Goal: Transaction & Acquisition: Obtain resource

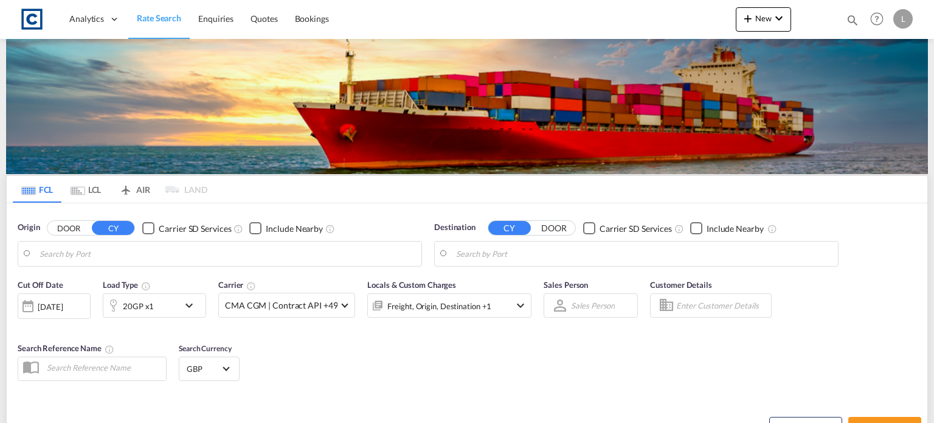
type input "GB-BA11, Somerset"
type input "Port Klang (Pelabuhan Klang), MYPKG"
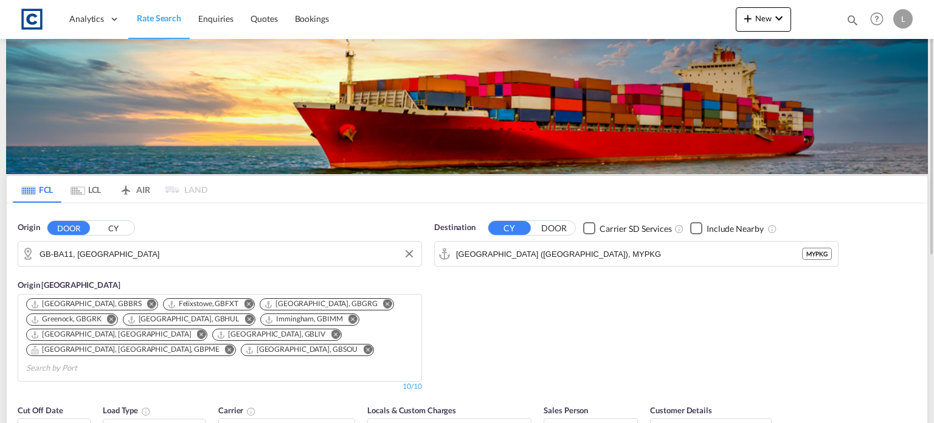
click at [123, 252] on input "GB-BA11, Somerset" at bounding box center [228, 254] width 376 height 18
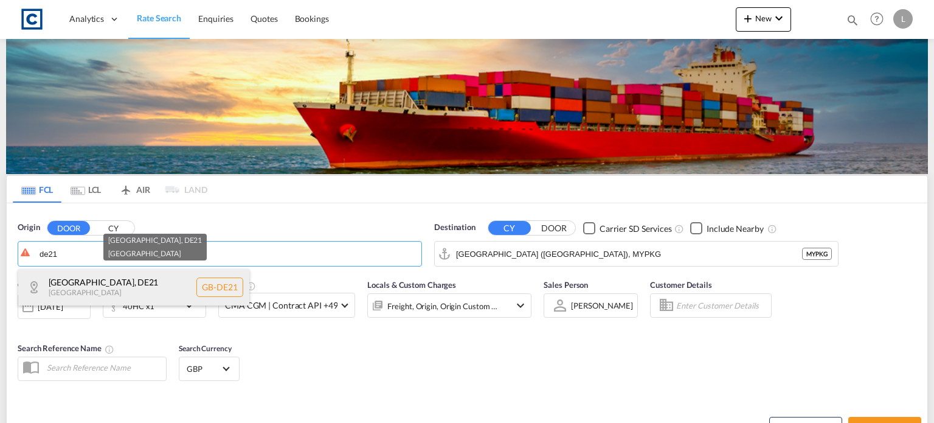
click at [75, 285] on div "Derby , DE21 United Kingdom GB-DE21" at bounding box center [133, 287] width 231 height 36
type input "GB-DE21, [GEOGRAPHIC_DATA]"
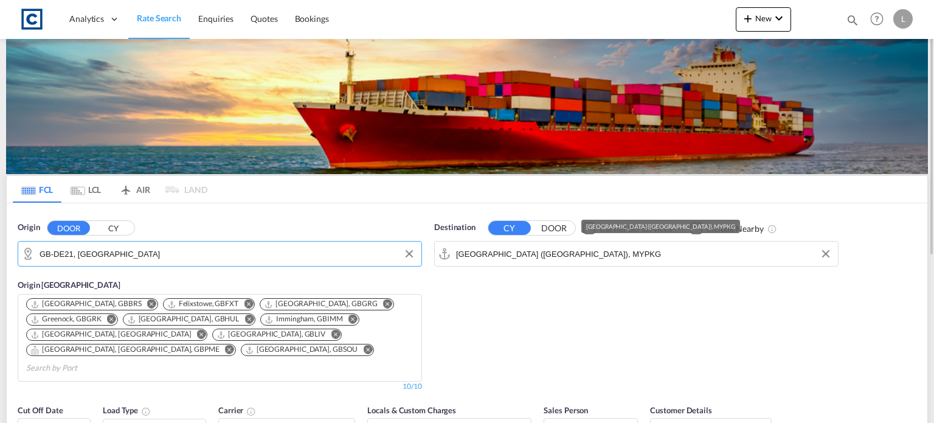
click at [613, 249] on input "Port Klang (Pelabuhan Klang), MYPKG" at bounding box center [644, 254] width 376 height 18
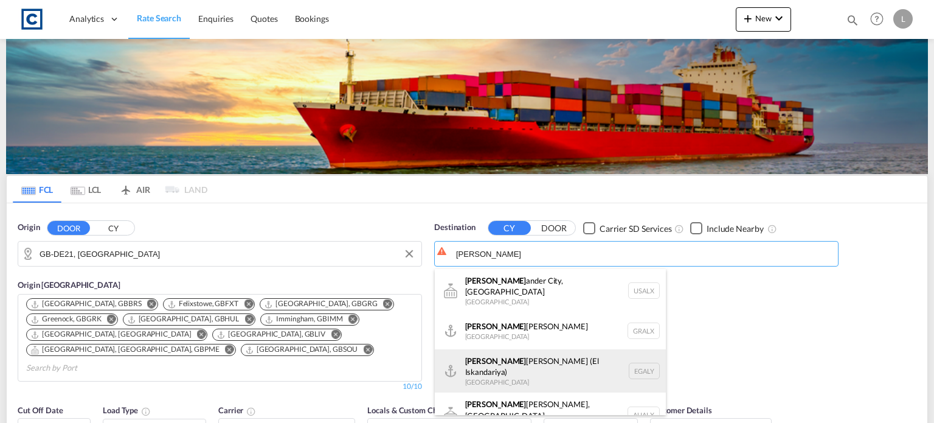
click at [481, 358] on div "Alex andria (El Iskandariya) Egypt EGALY" at bounding box center [550, 371] width 231 height 44
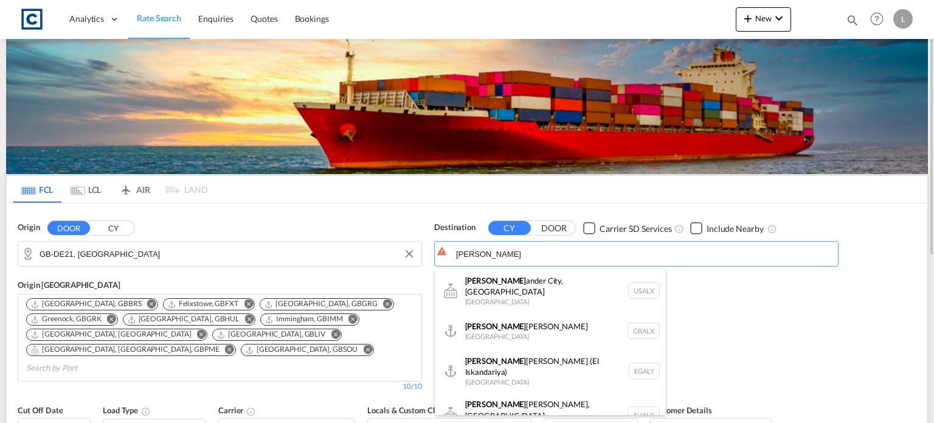
type input "Alexandria ([GEOGRAPHIC_DATA]), EGALY"
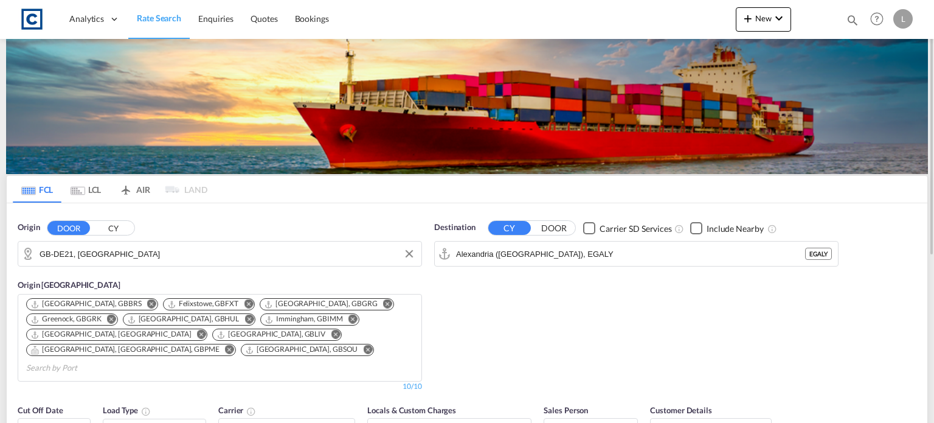
click at [696, 226] on div "Checkbox No Ink" at bounding box center [696, 228] width 12 height 12
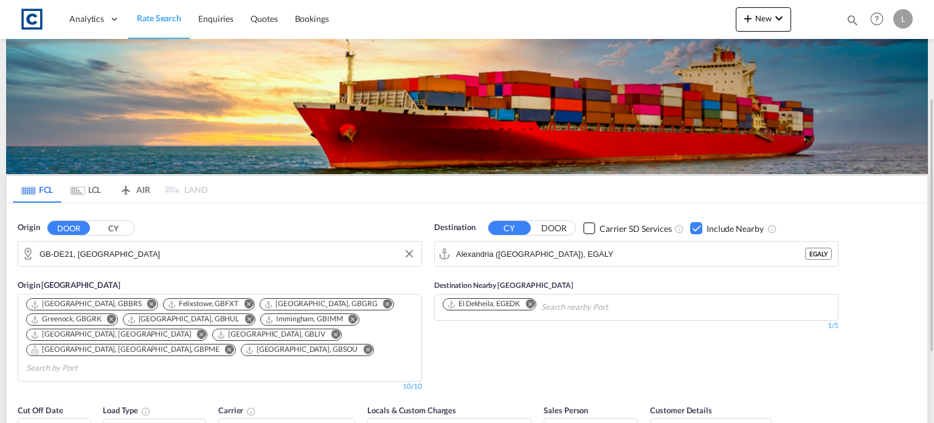
scroll to position [61, 0]
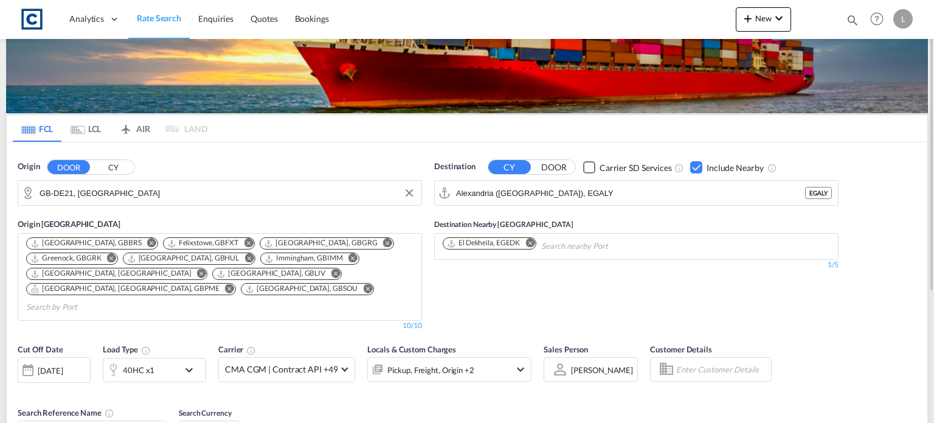
click at [27, 358] on div at bounding box center [27, 370] width 19 height 24
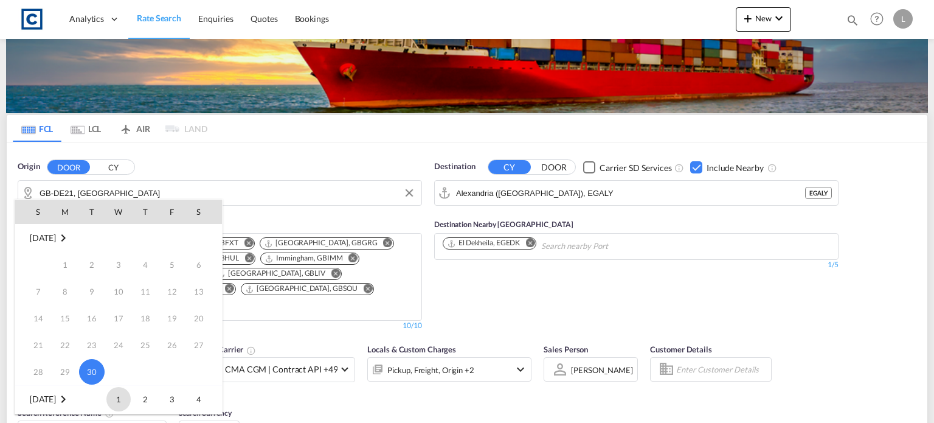
click at [117, 399] on span "1" at bounding box center [118, 399] width 24 height 24
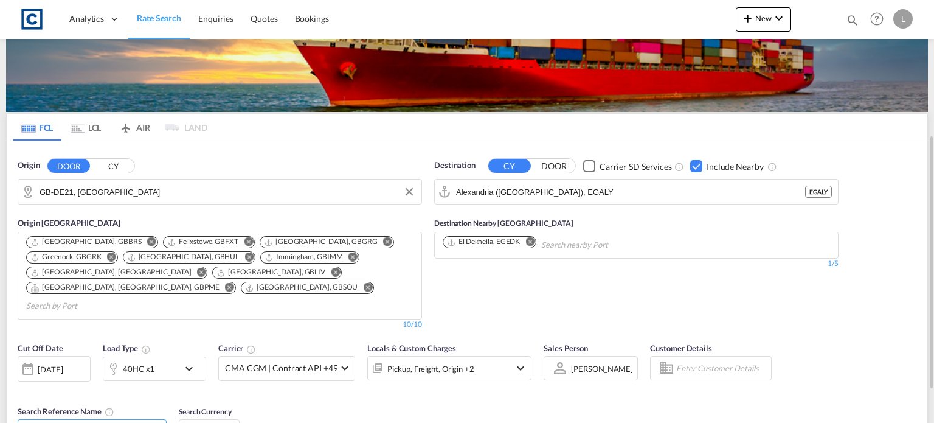
scroll to position [123, 0]
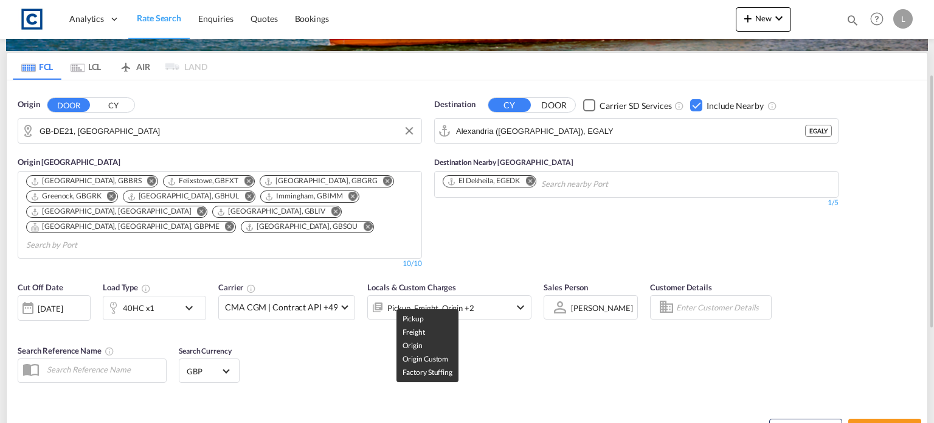
click at [438, 299] on div "Pickup, Freight, Origin +2" at bounding box center [431, 307] width 86 height 17
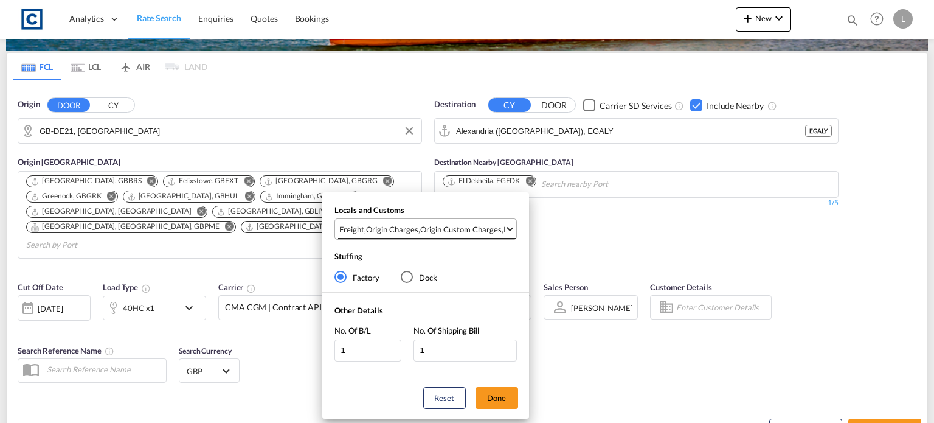
click at [443, 224] on div "Origin Custom Charges" at bounding box center [461, 229] width 82 height 11
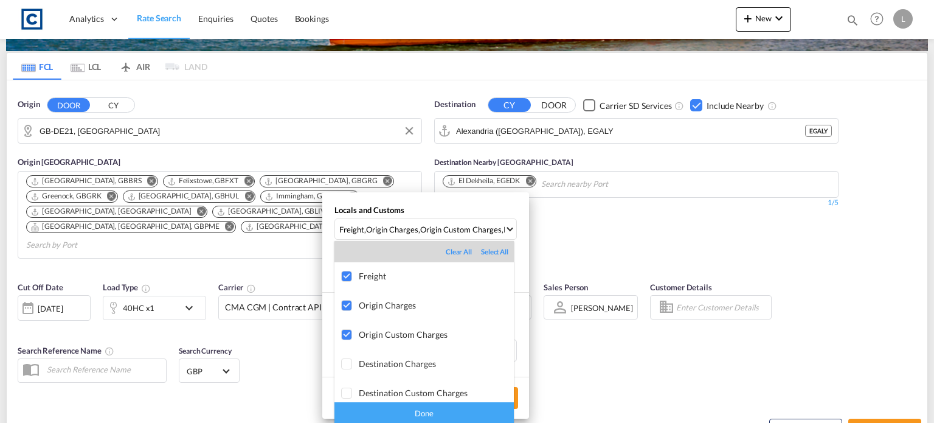
click at [412, 414] on div "Done" at bounding box center [424, 412] width 179 height 21
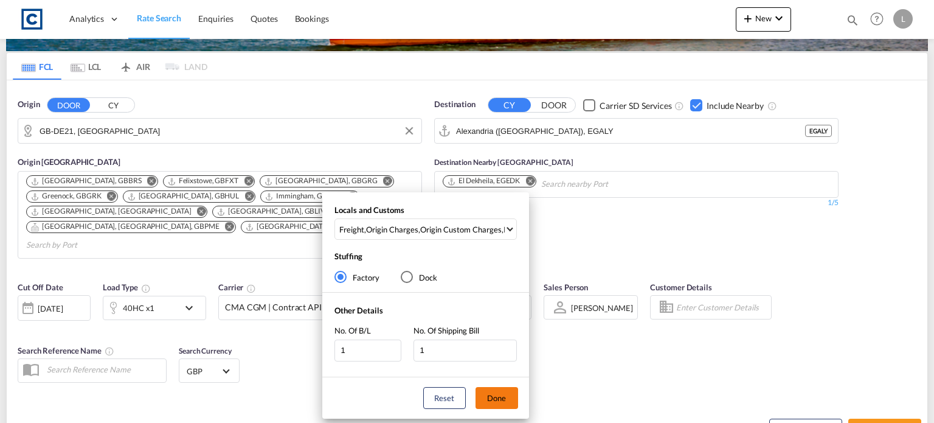
click at [501, 395] on button "Done" at bounding box center [497, 398] width 43 height 22
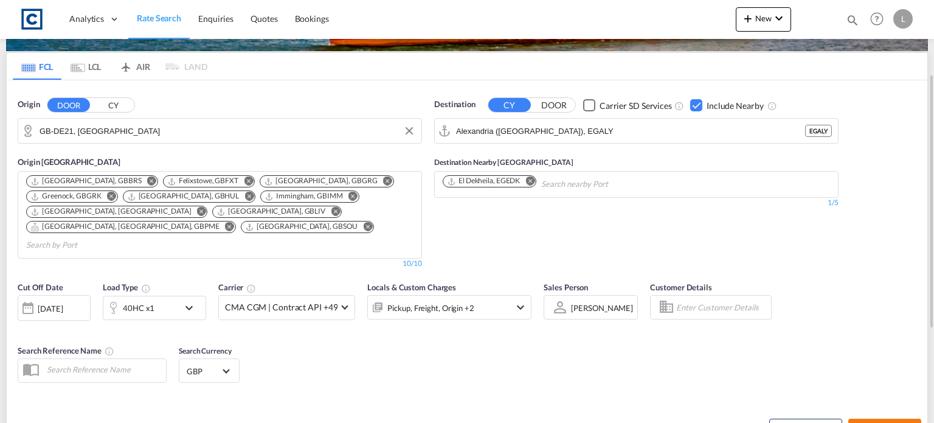
click at [883, 422] on span "Search Rates" at bounding box center [885, 430] width 58 height 10
type input "DE21 to EGALY / [DATE]"
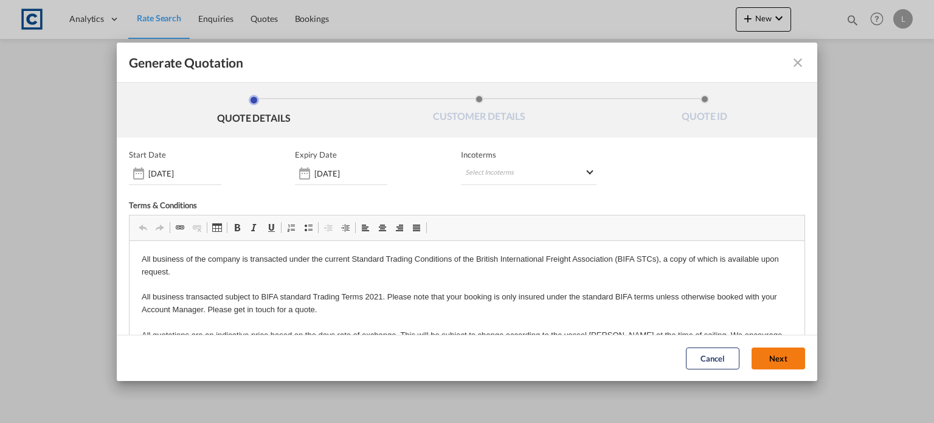
click at [758, 353] on button "Next" at bounding box center [779, 358] width 54 height 22
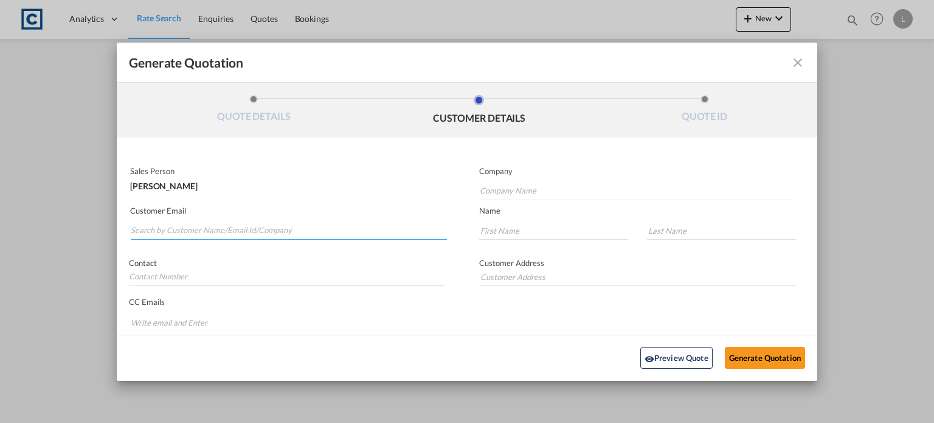
click at [139, 229] on input "Search by Customer Name/Email Id/Company" at bounding box center [289, 230] width 316 height 18
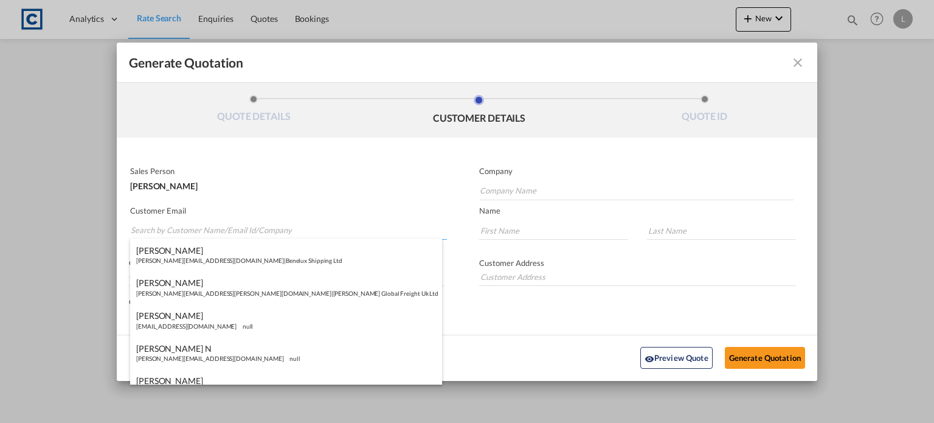
paste input "[PERSON_NAME] ([GEOGRAPHIC_DATA]) <[PERSON_NAME][EMAIL_ADDRESS][PERSON_NAME][DO…"
drag, startPoint x: 208, startPoint y: 228, endPoint x: 209, endPoint y: 215, distance: 13.4
click at [209, 228] on input "[PERSON_NAME] ([GEOGRAPHIC_DATA]) <[PERSON_NAME][EMAIL_ADDRESS][PERSON_NAME][DO…" at bounding box center [289, 230] width 316 height 18
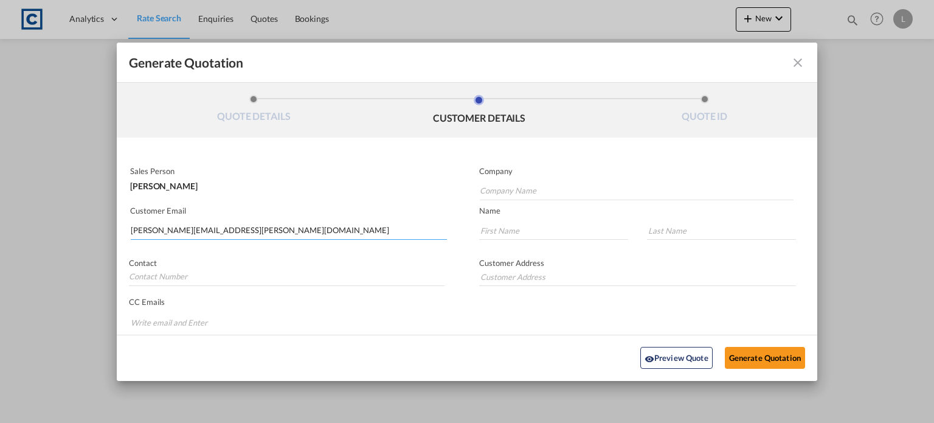
click at [317, 231] on input "[PERSON_NAME][EMAIL_ADDRESS][PERSON_NAME][DOMAIN_NAME]" at bounding box center [289, 230] width 316 height 18
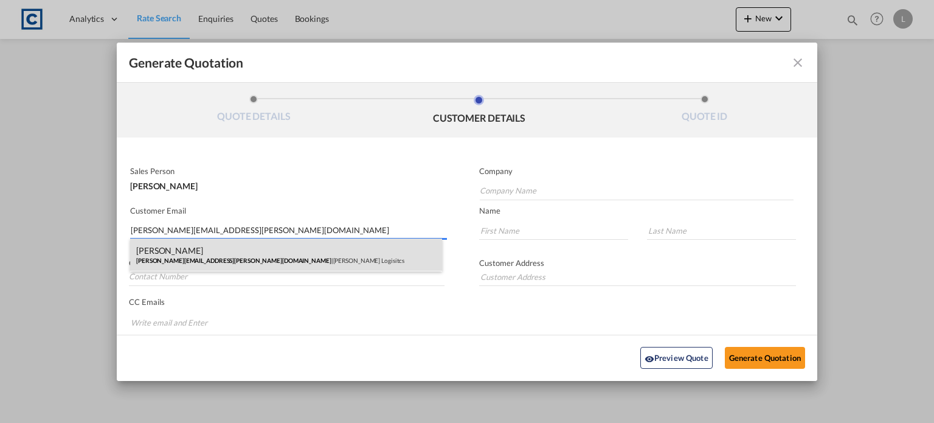
type input "[PERSON_NAME][EMAIL_ADDRESS][PERSON_NAME][DOMAIN_NAME]"
click at [202, 262] on div "[PERSON_NAME] [PERSON_NAME][EMAIL_ADDRESS][PERSON_NAME][DOMAIN_NAME] | [PERSON_…" at bounding box center [286, 254] width 312 height 33
type input "[PERSON_NAME] Logisitcs"
type input "[PERSON_NAME]"
type input "Locarno"
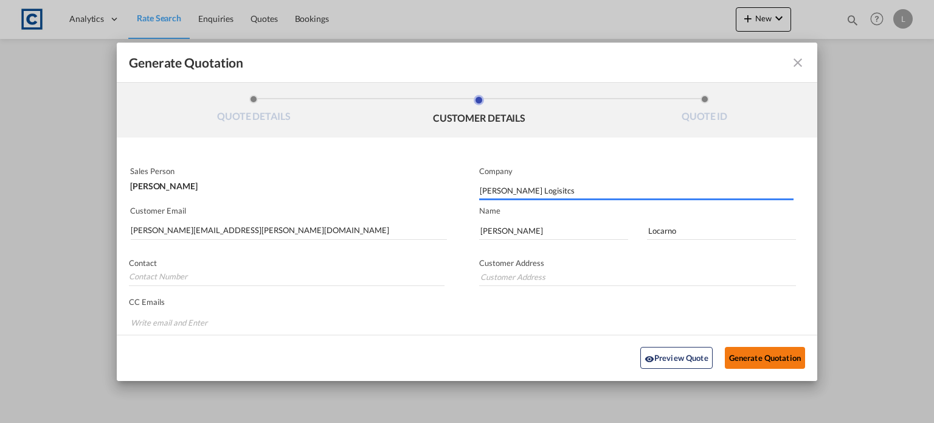
click at [747, 352] on button "Generate Quotation" at bounding box center [765, 358] width 80 height 22
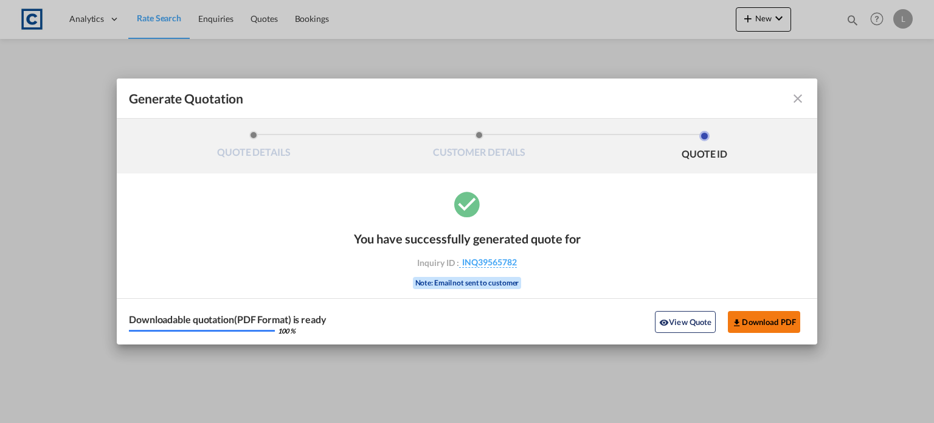
click at [751, 316] on button "Download PDF" at bounding box center [764, 322] width 72 height 22
click at [793, 97] on md-icon "icon-close fg-AAA8AD cursor m-0" at bounding box center [798, 98] width 15 height 15
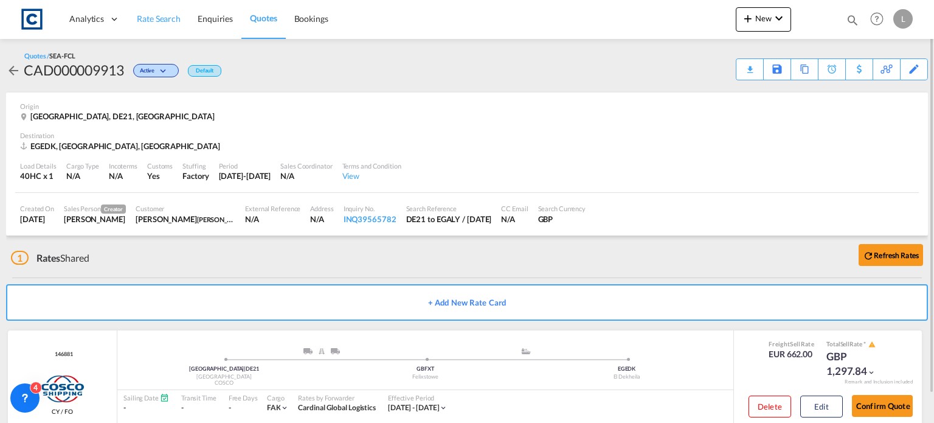
click at [164, 19] on span "Rate Search" at bounding box center [159, 18] width 44 height 10
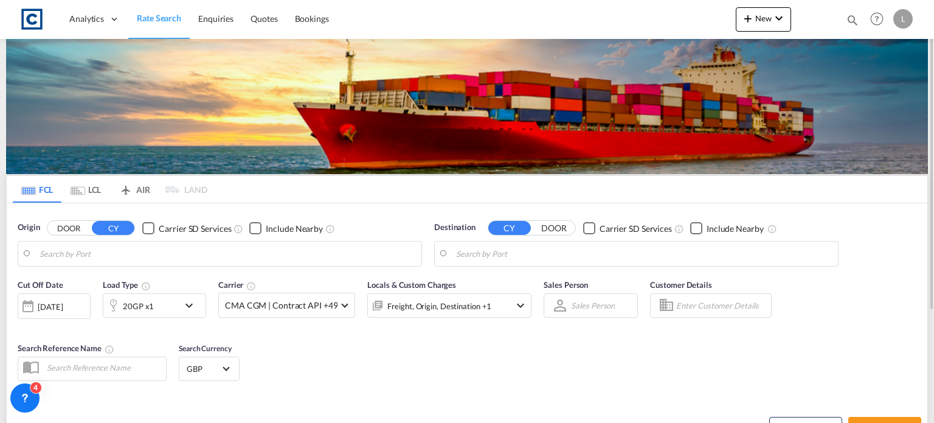
type input "GB-DE21, [GEOGRAPHIC_DATA]"
type input "Alexandria ([GEOGRAPHIC_DATA]), EGALY"
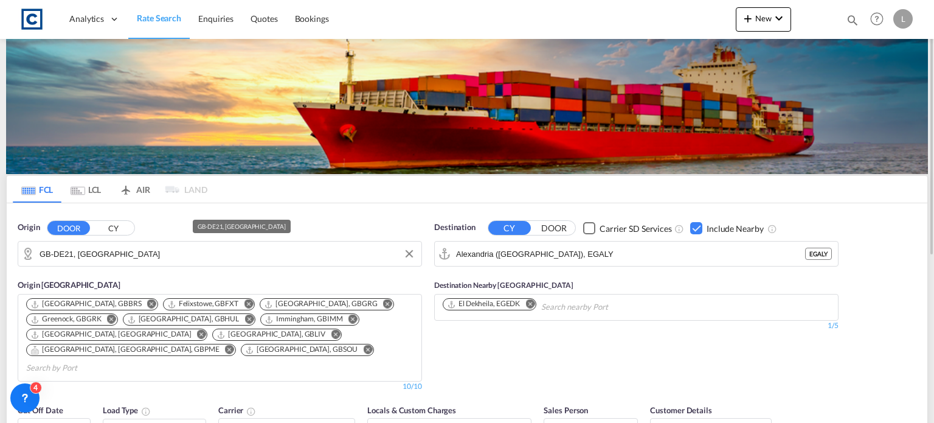
click at [129, 254] on input "GB-DE21, [GEOGRAPHIC_DATA]" at bounding box center [228, 254] width 376 height 18
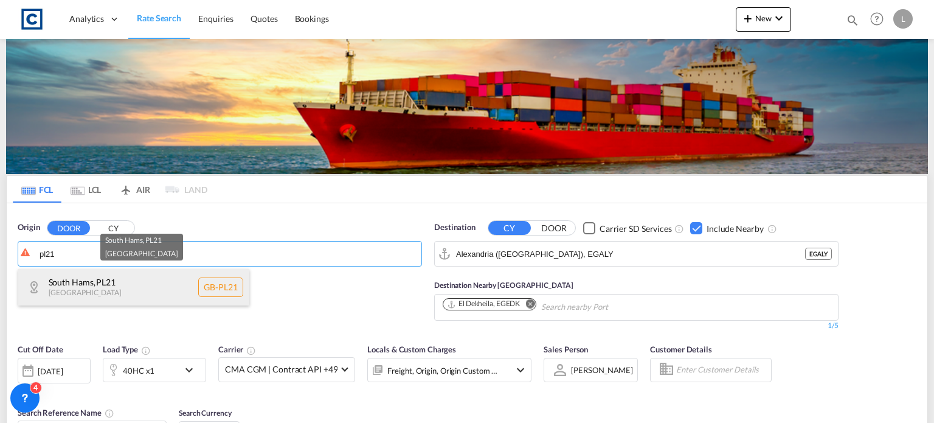
click at [92, 277] on div "South Hams , PL21 [GEOGRAPHIC_DATA] [GEOGRAPHIC_DATA]-PL21" at bounding box center [133, 287] width 231 height 36
type input "GB-PL21, [GEOGRAPHIC_DATA]"
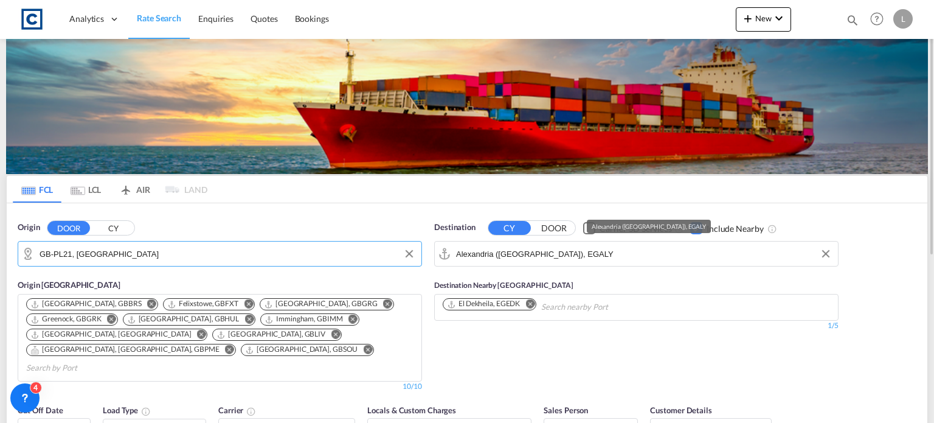
click at [630, 254] on input "Alexandria ([GEOGRAPHIC_DATA]), EGALY" at bounding box center [644, 254] width 376 height 18
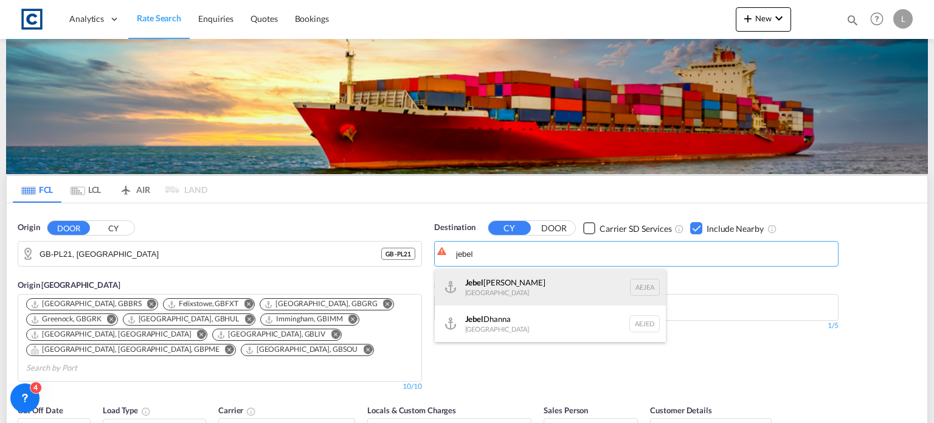
click at [491, 279] on div "[GEOGRAPHIC_DATA] [GEOGRAPHIC_DATA]" at bounding box center [550, 287] width 231 height 36
type input "[GEOGRAPHIC_DATA], [GEOGRAPHIC_DATA]"
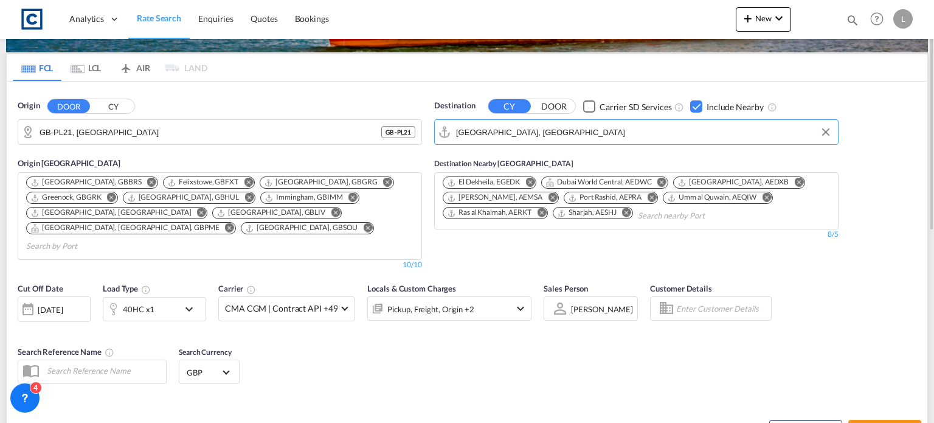
scroll to position [182, 0]
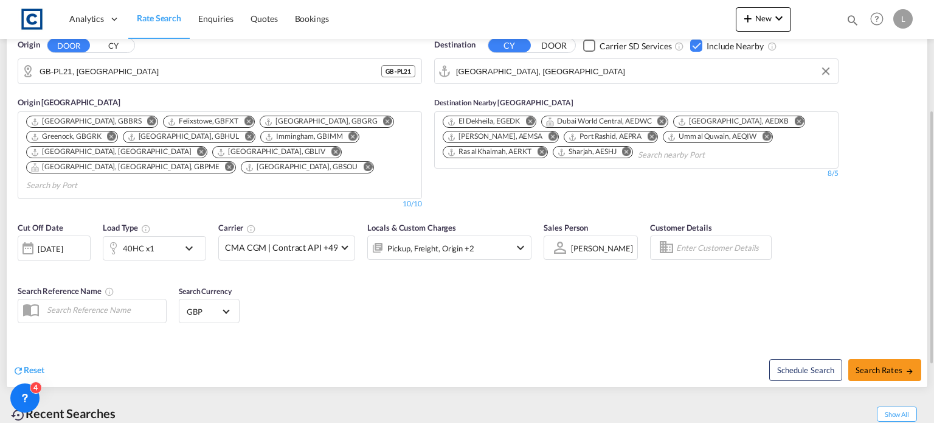
click at [41, 243] on div "[DATE]" at bounding box center [50, 248] width 25 height 11
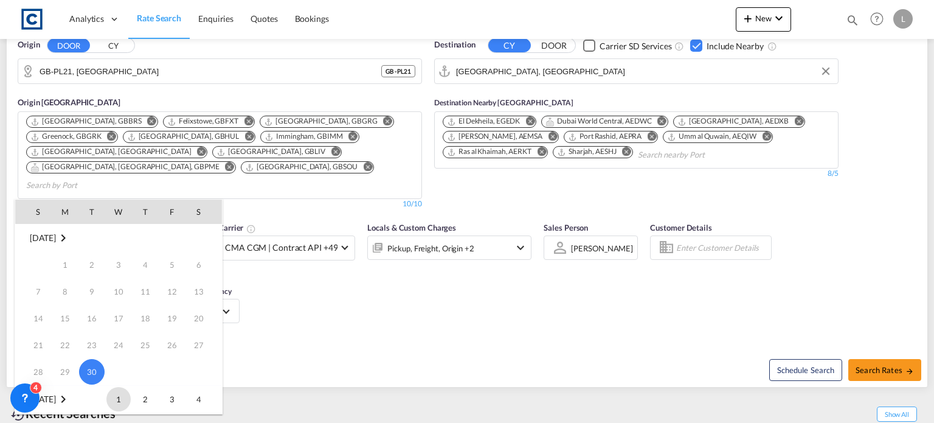
click at [121, 400] on span "1" at bounding box center [118, 399] width 24 height 24
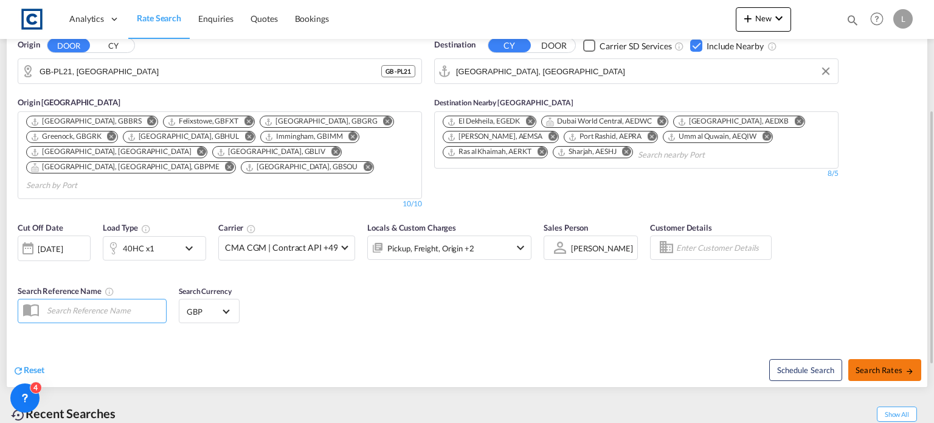
click at [882, 365] on span "Search Rates" at bounding box center [885, 370] width 58 height 10
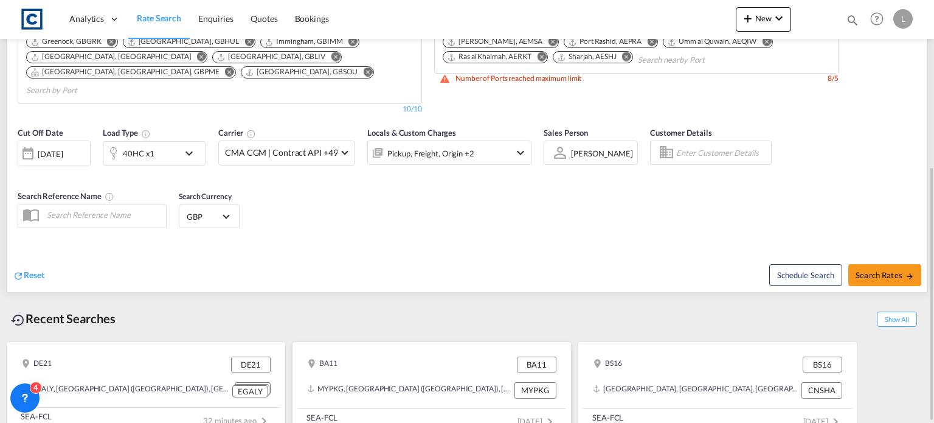
scroll to position [156, 0]
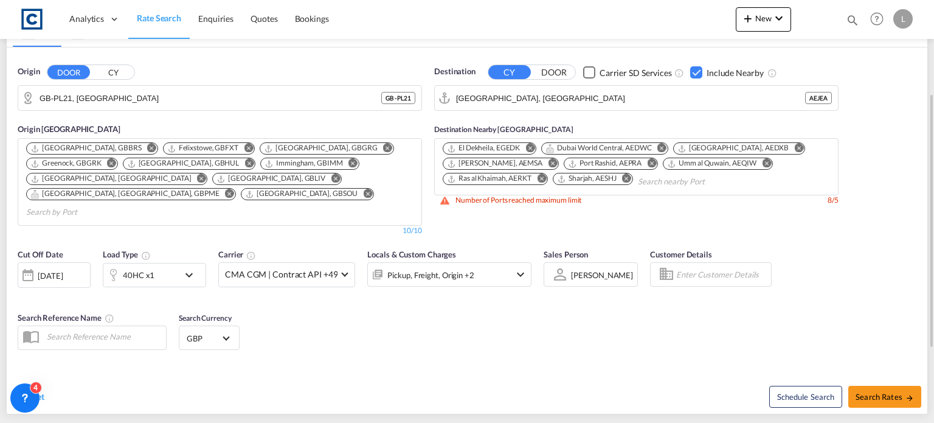
click at [696, 73] on div "Checkbox No Ink" at bounding box center [696, 72] width 12 height 12
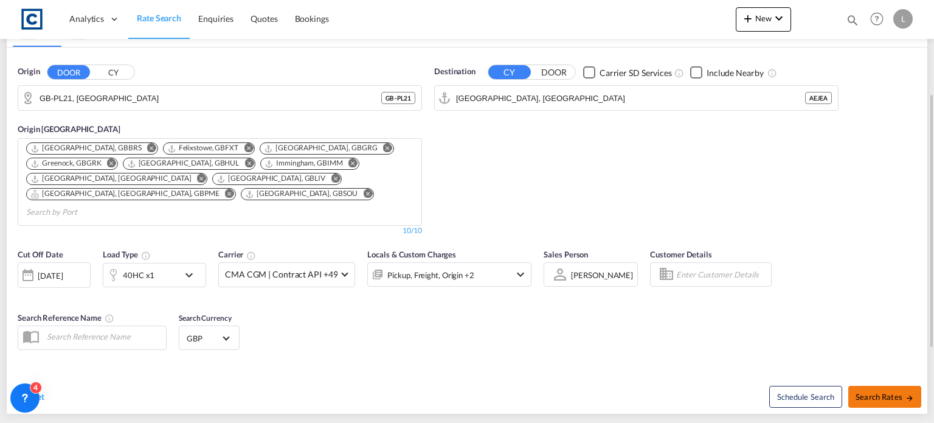
click at [874, 392] on span "Search Rates" at bounding box center [885, 397] width 58 height 10
type input "PL21 to AEJEA / [DATE]"
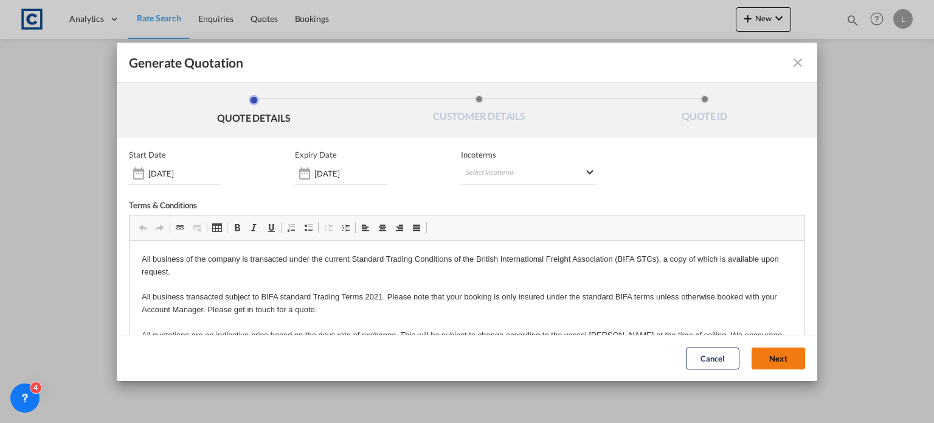
click at [762, 366] on button "Next" at bounding box center [779, 358] width 54 height 22
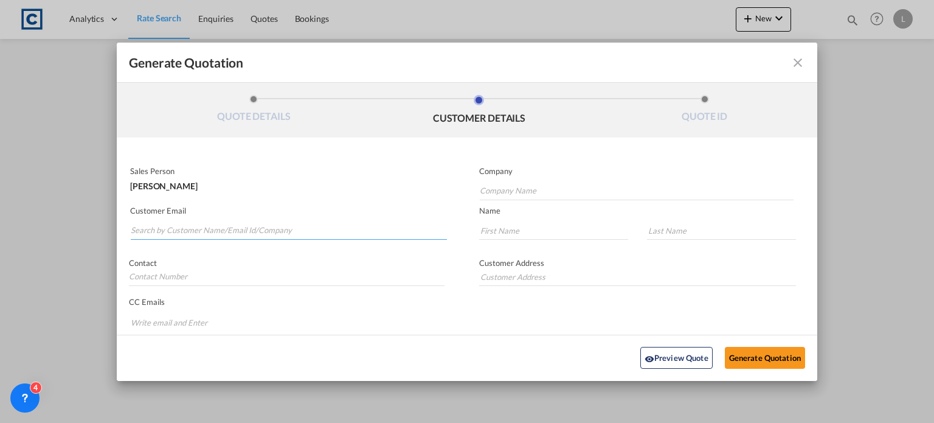
click at [158, 233] on input "Search by Customer Name/Email Id/Company" at bounding box center [289, 230] width 316 height 18
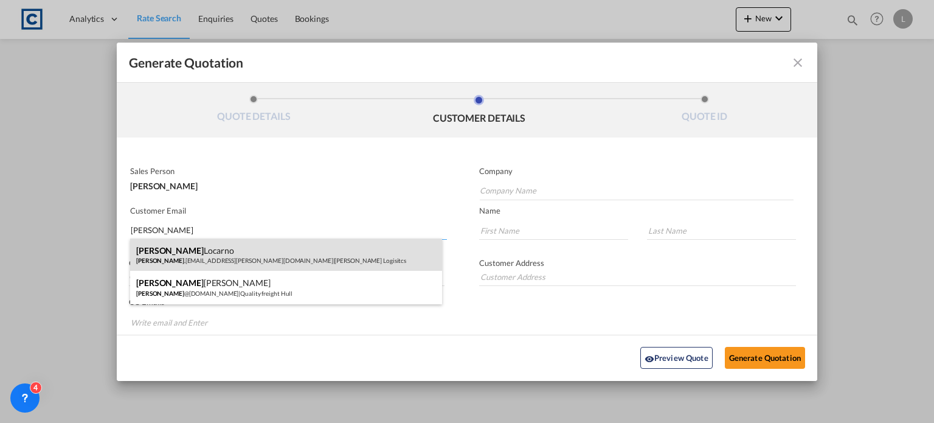
type input "[PERSON_NAME]"
click at [192, 260] on div "[PERSON_NAME] [PERSON_NAME] .[EMAIL_ADDRESS][PERSON_NAME][DOMAIN_NAME] | [PERSO…" at bounding box center [286, 254] width 312 height 33
type input "[PERSON_NAME] Logisitcs"
type input "[PERSON_NAME][EMAIL_ADDRESS][PERSON_NAME][DOMAIN_NAME]"
type input "[PERSON_NAME]"
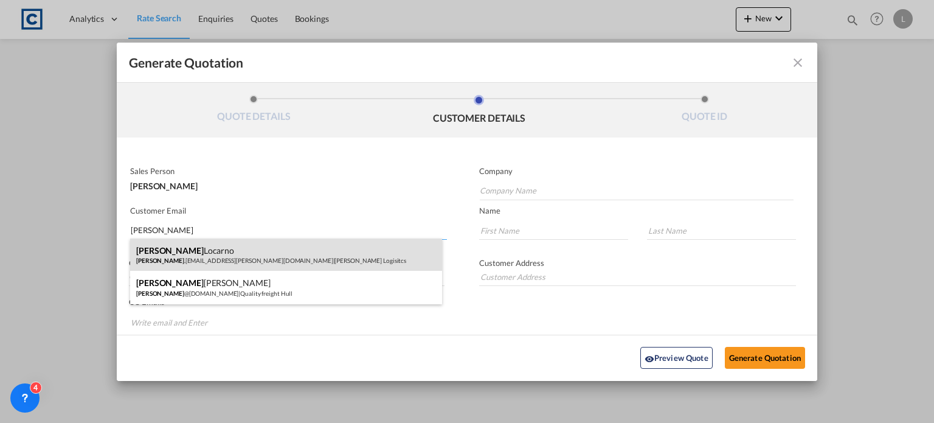
type input "Locarno"
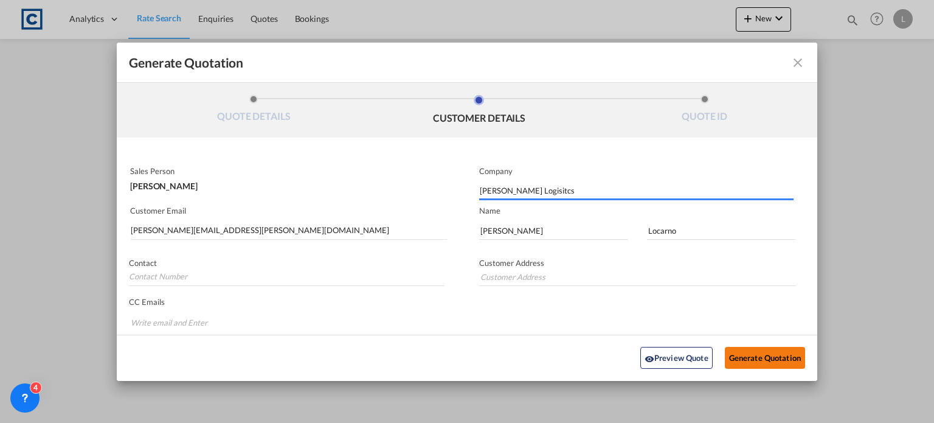
click at [765, 359] on button "Generate Quotation" at bounding box center [765, 358] width 80 height 22
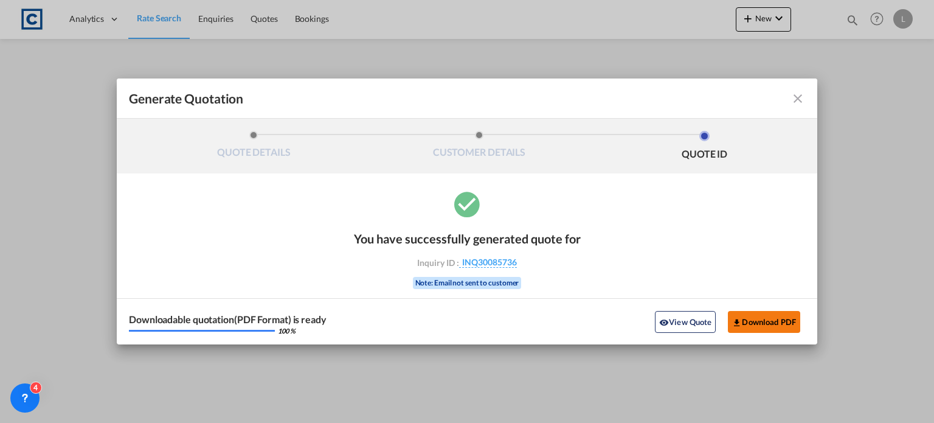
click at [747, 316] on button "Download PDF" at bounding box center [764, 322] width 72 height 22
click at [799, 98] on md-icon "icon-close fg-AAA8AD cursor m-0" at bounding box center [798, 98] width 15 height 15
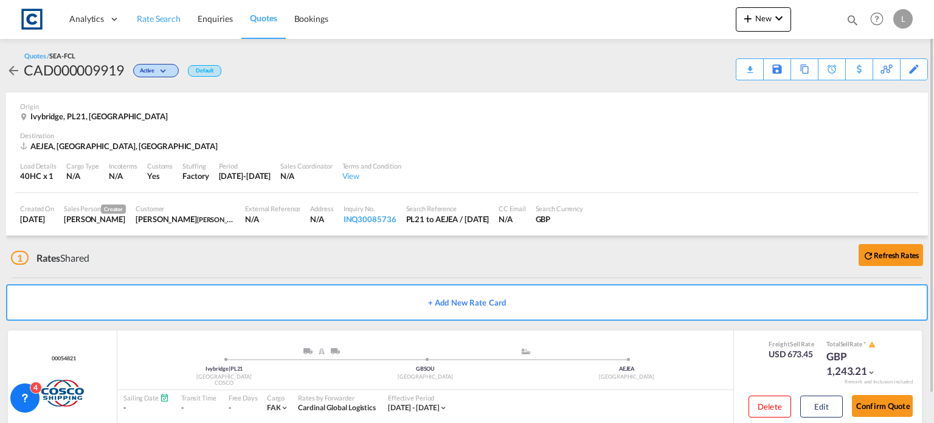
click at [159, 15] on span "Rate Search" at bounding box center [159, 18] width 44 height 10
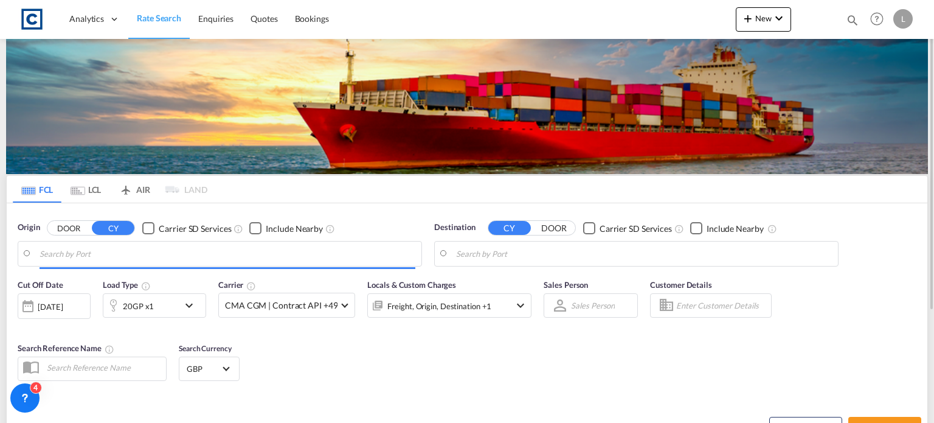
type input "GB-PL21, [GEOGRAPHIC_DATA]"
type input "[GEOGRAPHIC_DATA], [GEOGRAPHIC_DATA]"
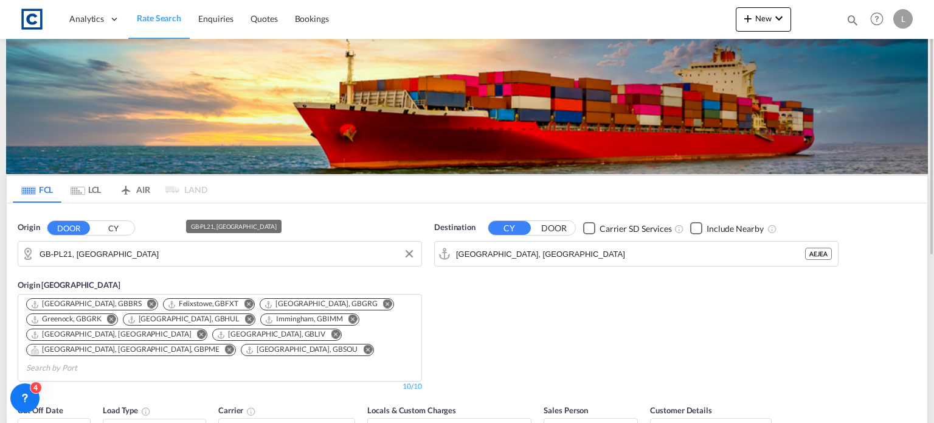
click at [139, 252] on input "GB-PL21, [GEOGRAPHIC_DATA]" at bounding box center [228, 254] width 376 height 18
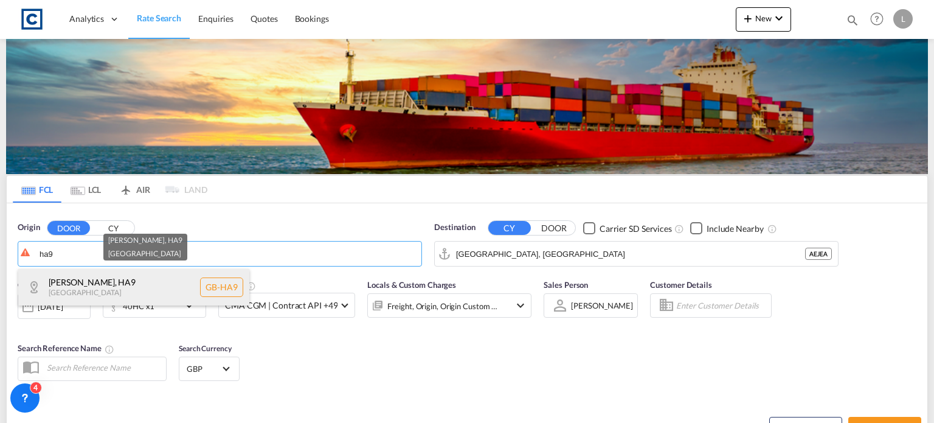
click at [114, 284] on div "[PERSON_NAME] , HA9 [GEOGRAPHIC_DATA] [GEOGRAPHIC_DATA]-HA9" at bounding box center [133, 287] width 231 height 36
type input "GB-HA9, [PERSON_NAME]"
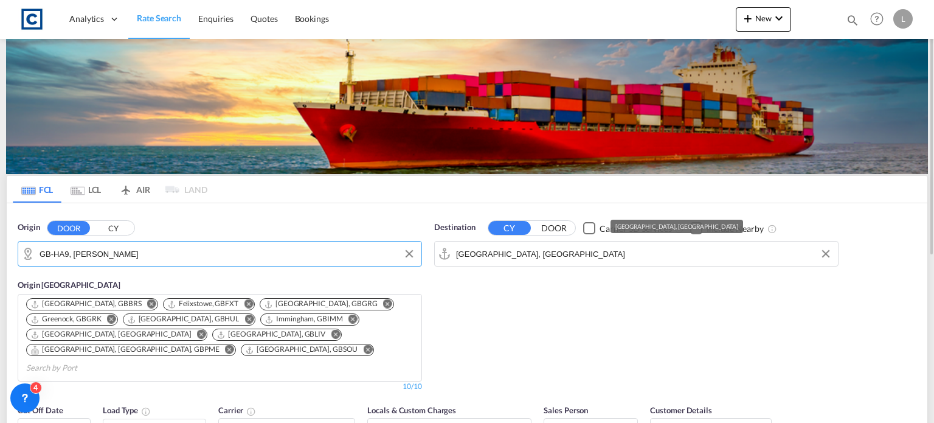
click at [529, 255] on input "[GEOGRAPHIC_DATA], [GEOGRAPHIC_DATA]" at bounding box center [644, 254] width 376 height 18
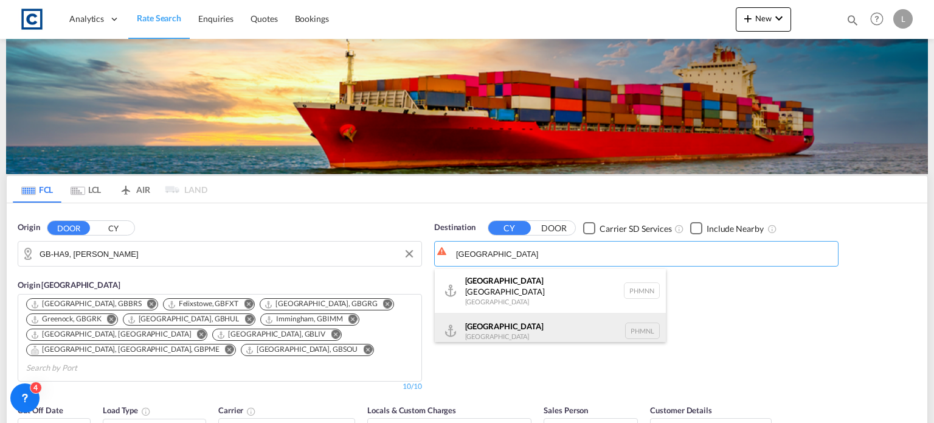
click at [491, 330] on div "[GEOGRAPHIC_DATA] [GEOGRAPHIC_DATA] PHMNL" at bounding box center [550, 331] width 231 height 36
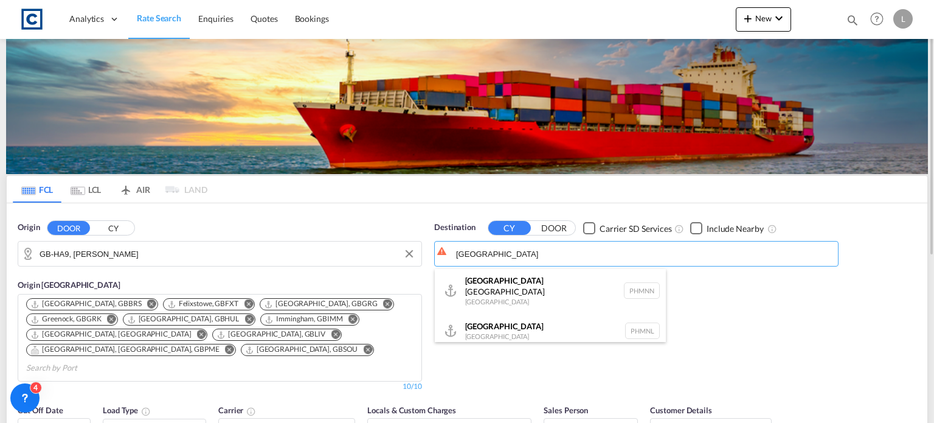
type input "[GEOGRAPHIC_DATA], PHMNL"
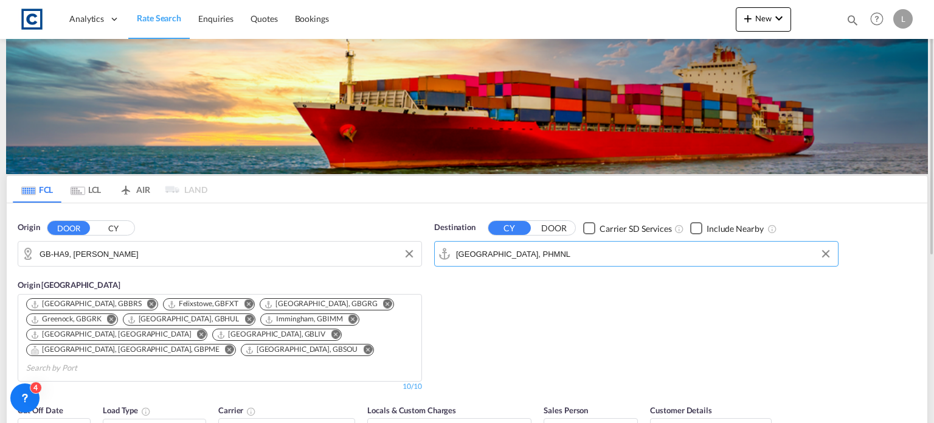
scroll to position [122, 0]
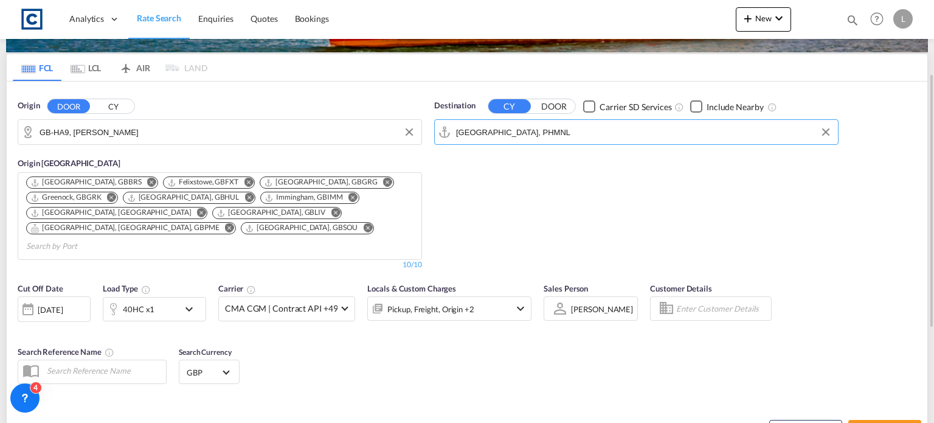
click at [39, 304] on div "[DATE]" at bounding box center [50, 309] width 25 height 11
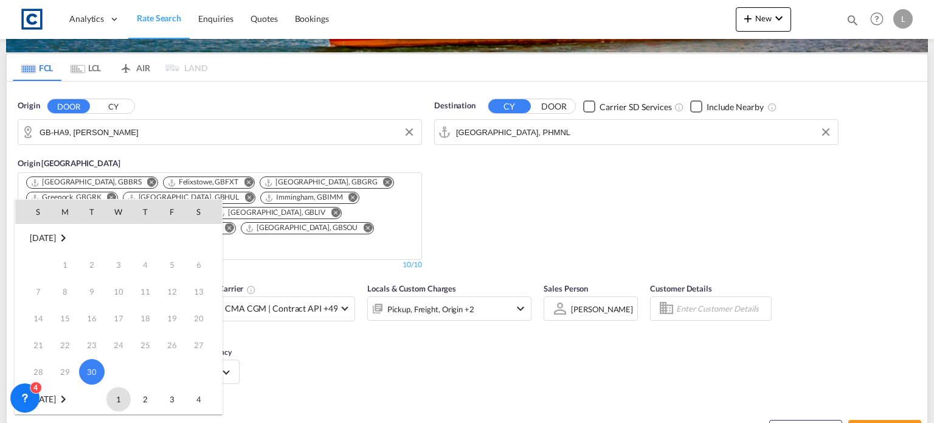
click at [117, 392] on span "1" at bounding box center [118, 399] width 24 height 24
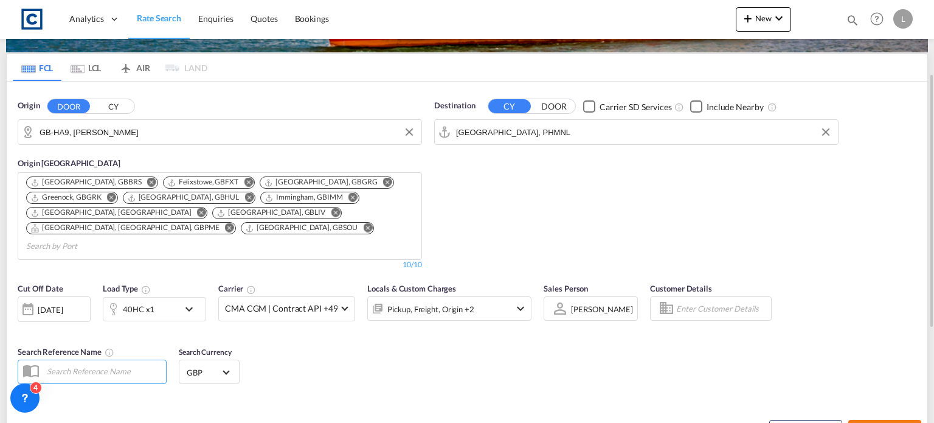
click at [872, 420] on button "Search Rates" at bounding box center [885, 431] width 73 height 22
type input "HA9 to PHMNL / [DATE]"
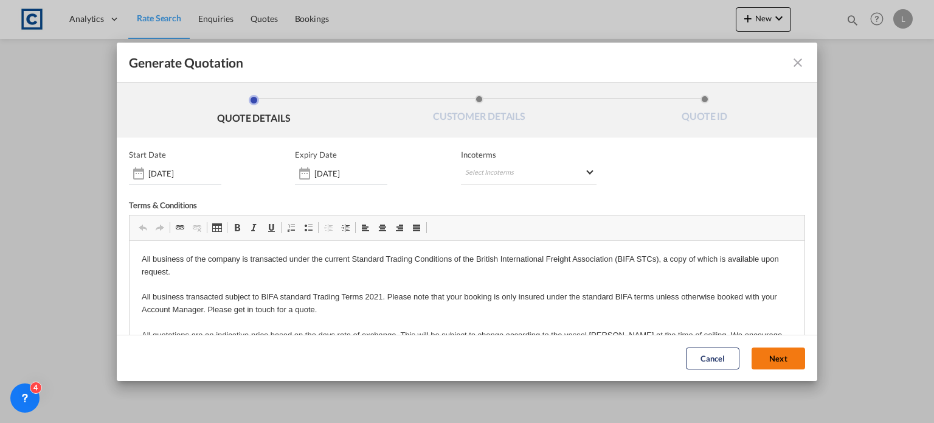
click at [770, 352] on button "Next" at bounding box center [779, 358] width 54 height 22
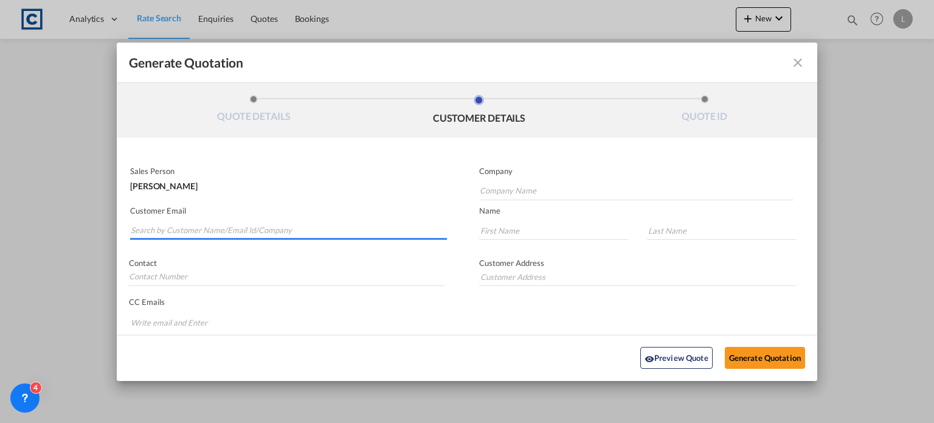
click at [142, 224] on input "Search by Customer Name/Email Id/Company" at bounding box center [289, 230] width 316 height 18
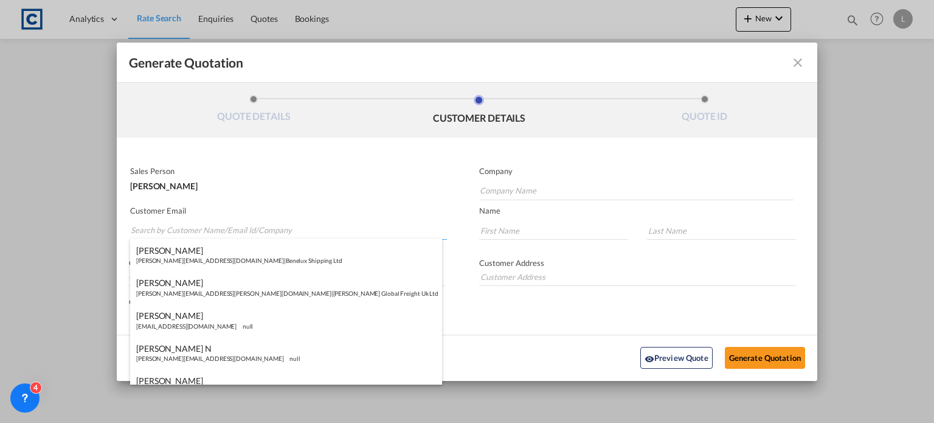
paste input "[PERSON_NAME] <[PERSON_NAME][EMAIL_ADDRESS][PERSON_NAME][DOMAIN_NAME]>"
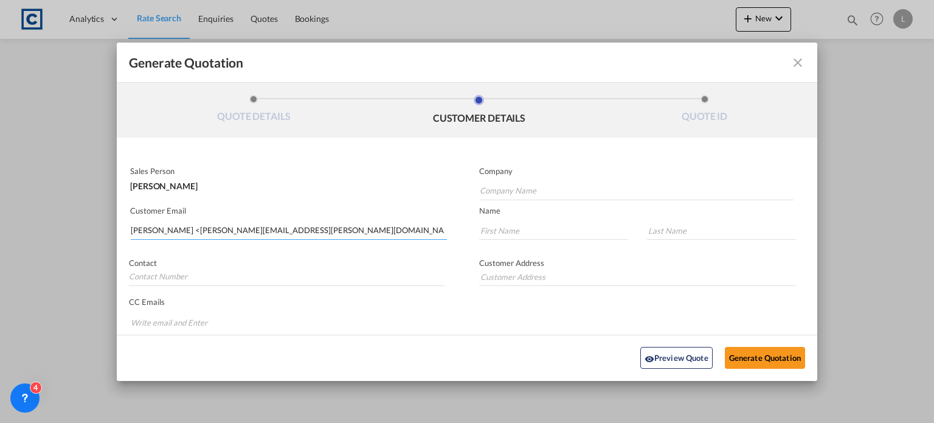
click at [182, 231] on input "[PERSON_NAME] <[PERSON_NAME][EMAIL_ADDRESS][PERSON_NAME][DOMAIN_NAME]>" at bounding box center [289, 230] width 316 height 18
click at [229, 231] on input "[PERSON_NAME][EMAIL_ADDRESS][PERSON_NAME][DOMAIN_NAME]>" at bounding box center [289, 230] width 316 height 18
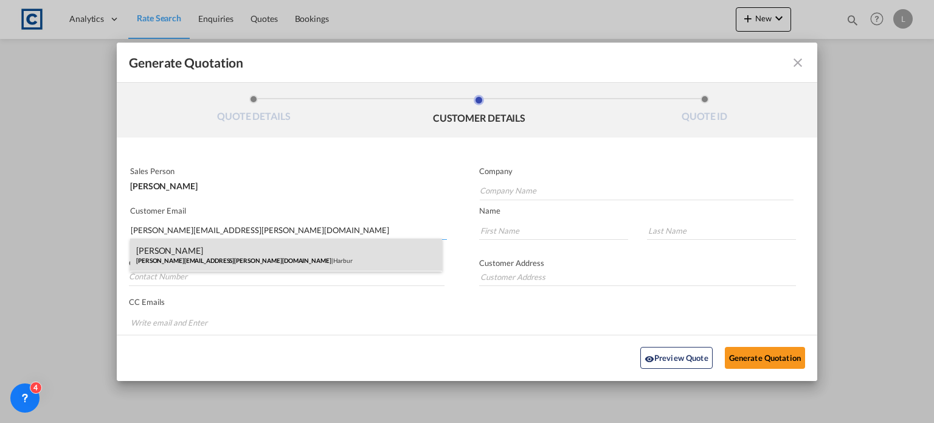
type input "[PERSON_NAME][EMAIL_ADDRESS][PERSON_NAME][DOMAIN_NAME]"
click at [179, 249] on div "[PERSON_NAME] [PERSON_NAME][EMAIL_ADDRESS][PERSON_NAME][DOMAIN_NAME] | Harbur" at bounding box center [286, 254] width 312 height 33
type input "Harbur"
type input "[PERSON_NAME]"
type input "Hayfield"
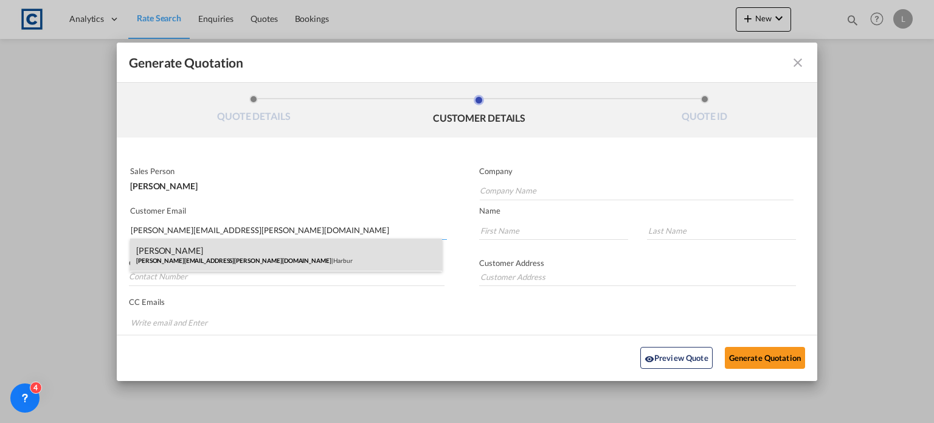
type input "01394 674788"
type input "[STREET_ADDRESS][PERSON_NAME]"
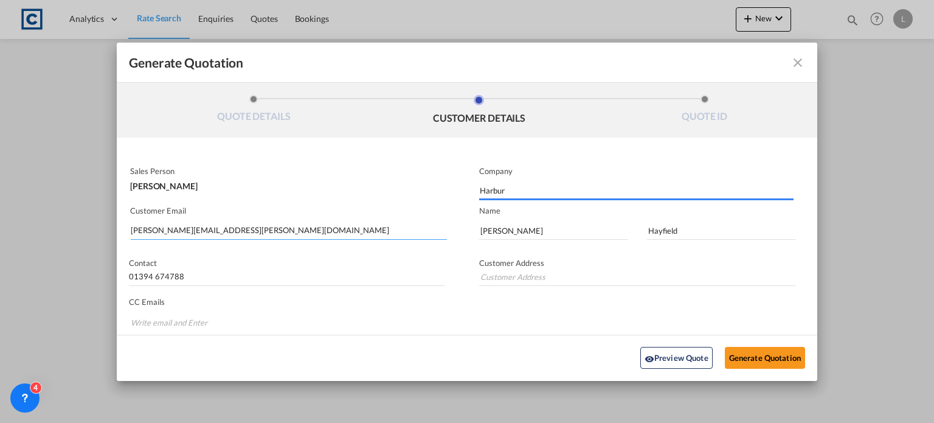
type input "[STREET_ADDRESS][PERSON_NAME]"
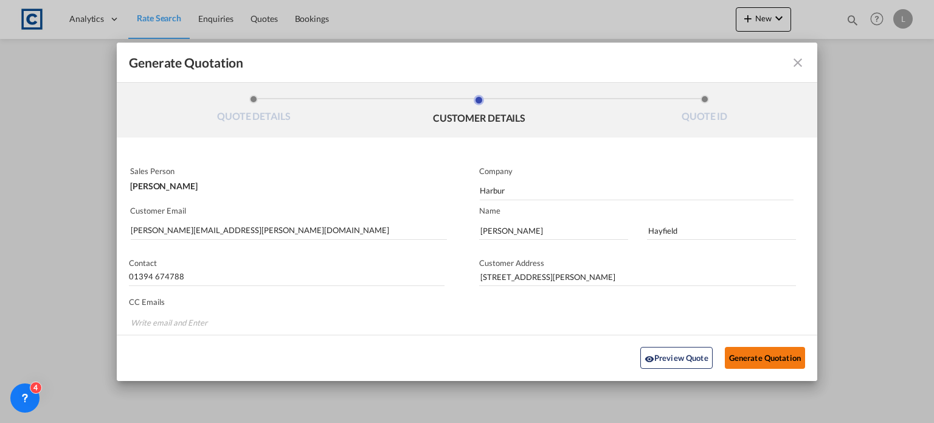
click at [747, 350] on button "Generate Quotation" at bounding box center [765, 358] width 80 height 22
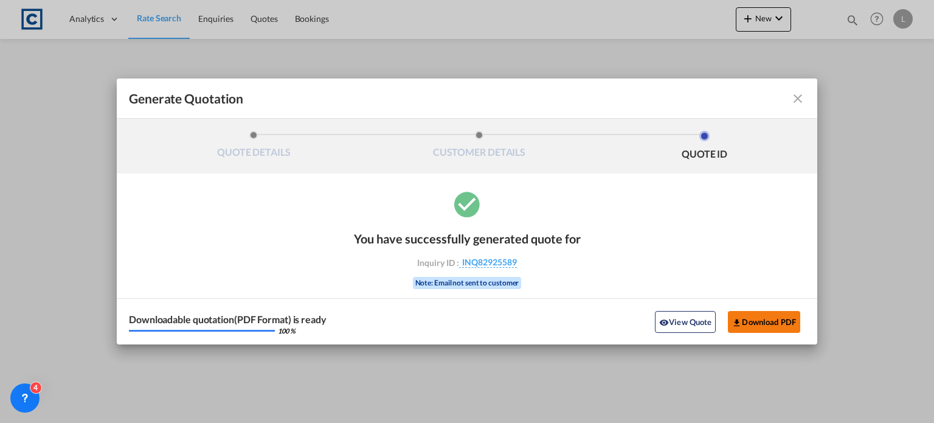
click at [768, 319] on button "Download PDF" at bounding box center [764, 322] width 72 height 22
click at [797, 97] on md-icon "icon-close fg-AAA8AD cursor m-0" at bounding box center [798, 98] width 15 height 15
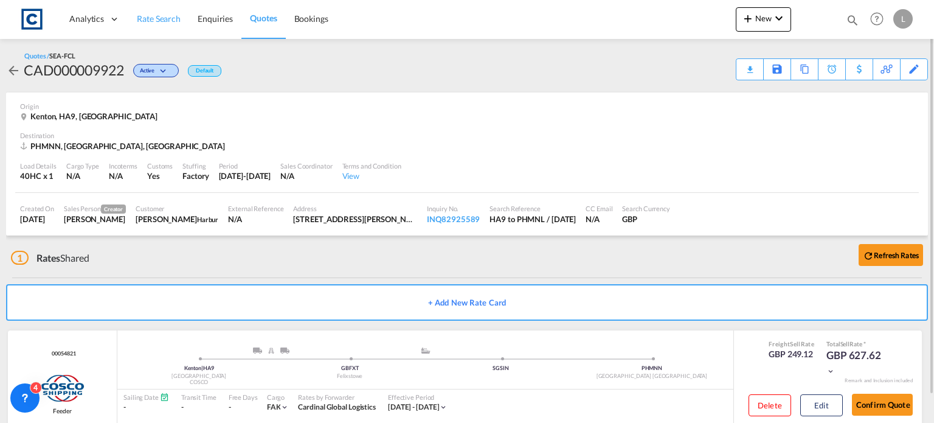
click at [156, 19] on span "Rate Search" at bounding box center [159, 18] width 44 height 10
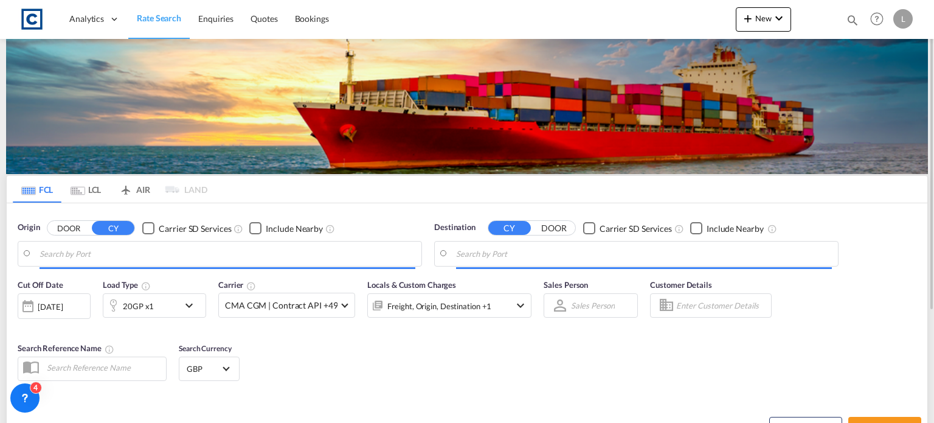
type input "GB-HA9, [PERSON_NAME]"
type input "[GEOGRAPHIC_DATA], PHMNL"
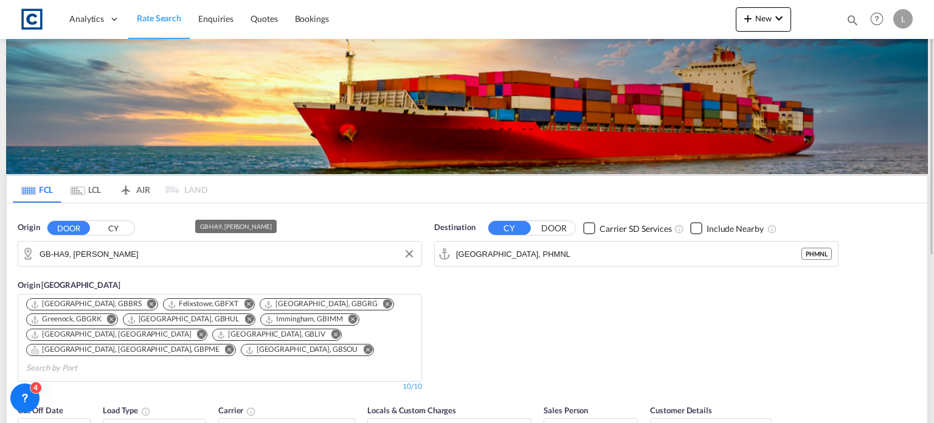
click at [119, 257] on input "GB-HA9, [PERSON_NAME]" at bounding box center [228, 254] width 376 height 18
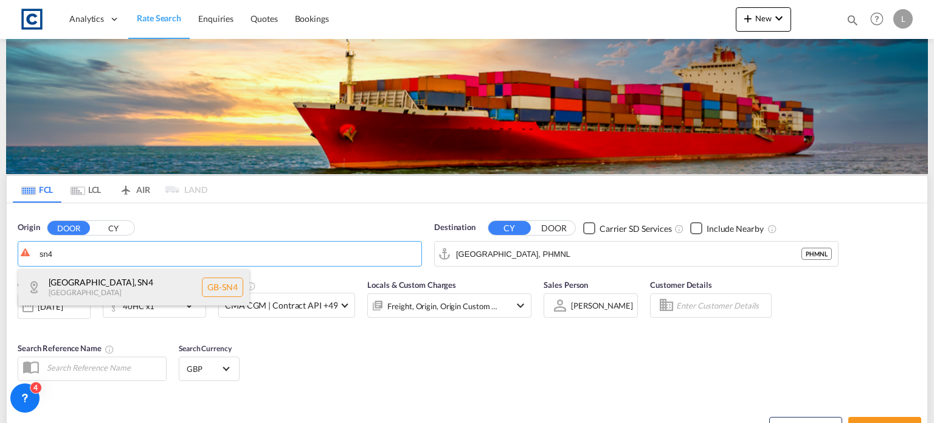
click at [74, 280] on div "[GEOGRAPHIC_DATA] , SN4 [GEOGRAPHIC_DATA] [GEOGRAPHIC_DATA]-SN4" at bounding box center [133, 287] width 231 height 36
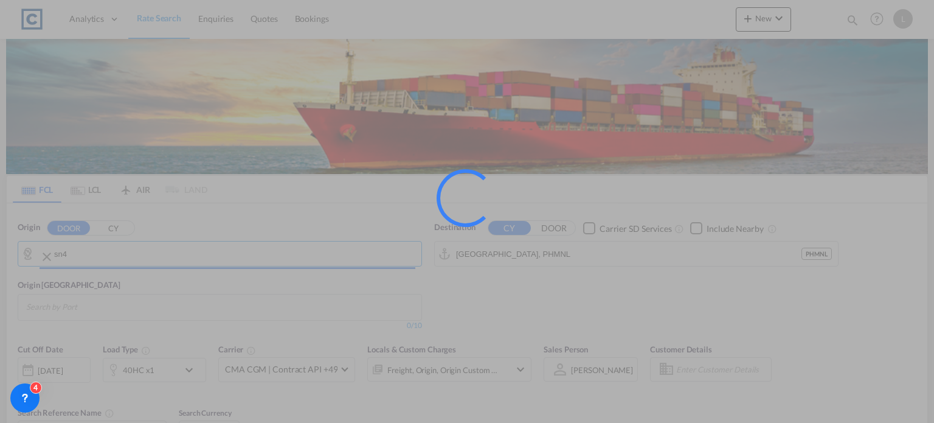
type input "GB-SN4, [GEOGRAPHIC_DATA]"
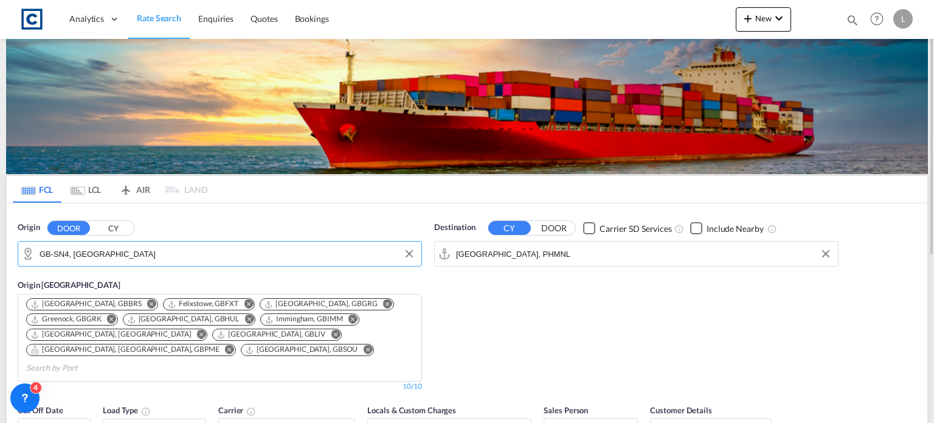
click at [568, 255] on input "[GEOGRAPHIC_DATA], PHMNL" at bounding box center [644, 254] width 376 height 18
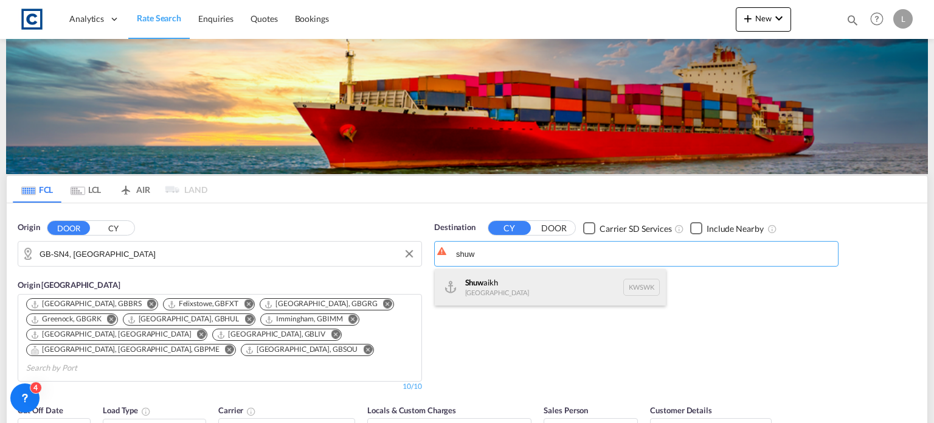
click at [496, 292] on div "Shuw aikh [GEOGRAPHIC_DATA] KWSWK" at bounding box center [550, 287] width 231 height 36
type input "Shuwaikh, KWSWK"
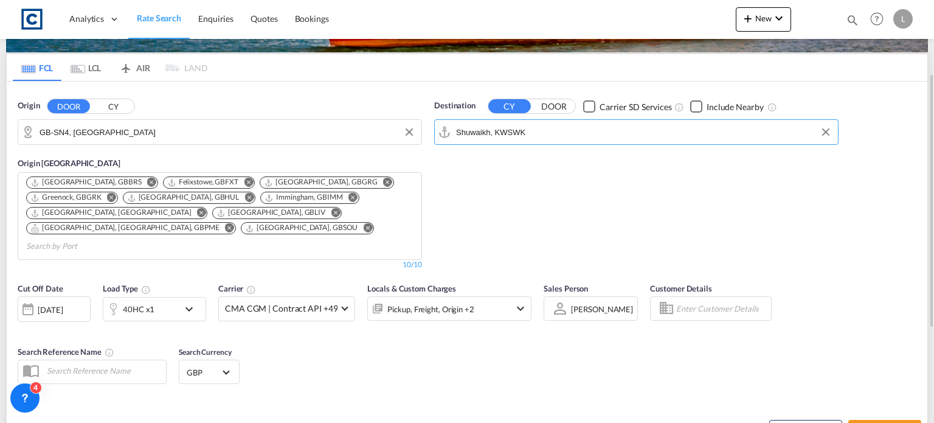
scroll to position [182, 0]
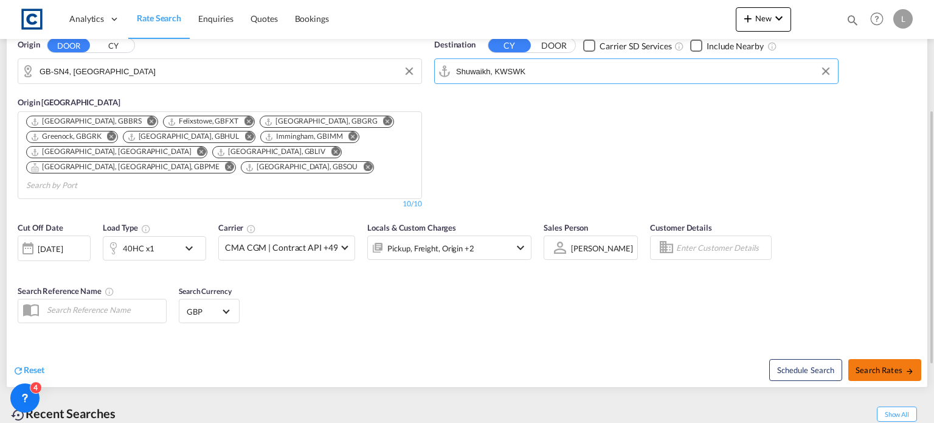
click at [867, 365] on span "Search Rates" at bounding box center [885, 370] width 58 height 10
type input "SN4 to KWSWK / [DATE]"
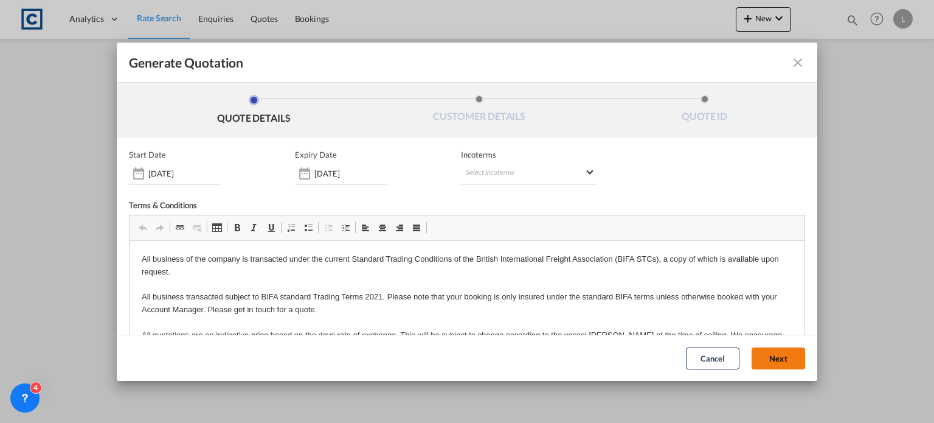
click at [756, 359] on button "Next" at bounding box center [779, 358] width 54 height 22
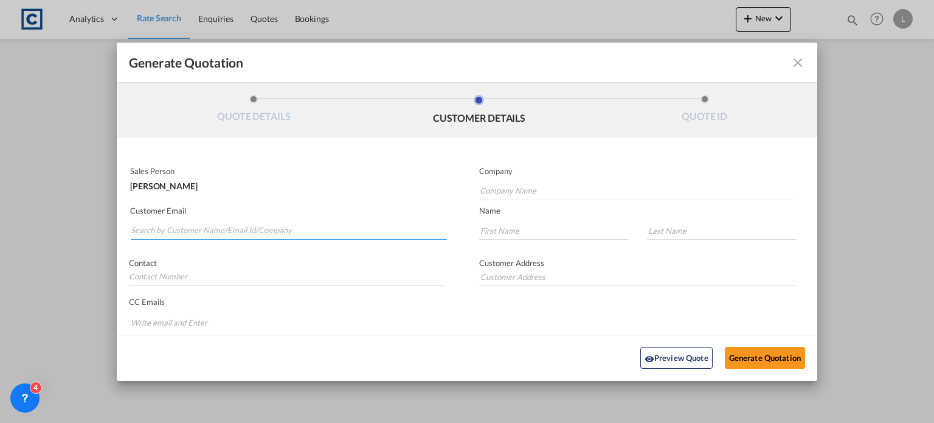
click at [168, 221] on input "Search by Customer Name/Email Id/Company" at bounding box center [289, 230] width 316 height 18
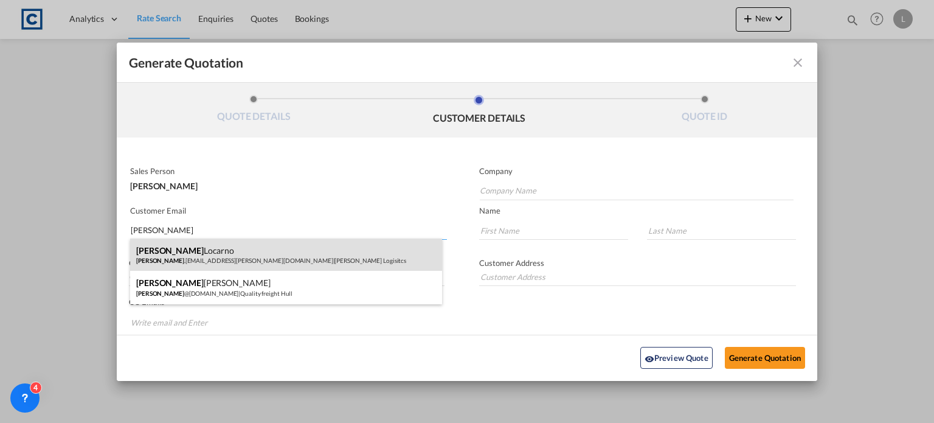
type input "[PERSON_NAME]"
click at [166, 261] on div "[PERSON_NAME] [PERSON_NAME] .[EMAIL_ADDRESS][PERSON_NAME][DOMAIN_NAME] | [PERSO…" at bounding box center [286, 254] width 312 height 33
type input "[PERSON_NAME] Logisitcs"
type input "[PERSON_NAME][EMAIL_ADDRESS][PERSON_NAME][DOMAIN_NAME]"
type input "[PERSON_NAME]"
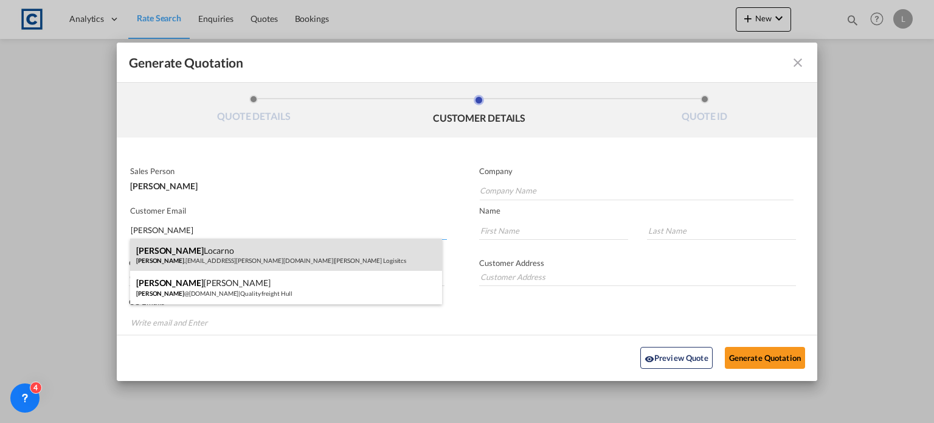
type input "Locarno"
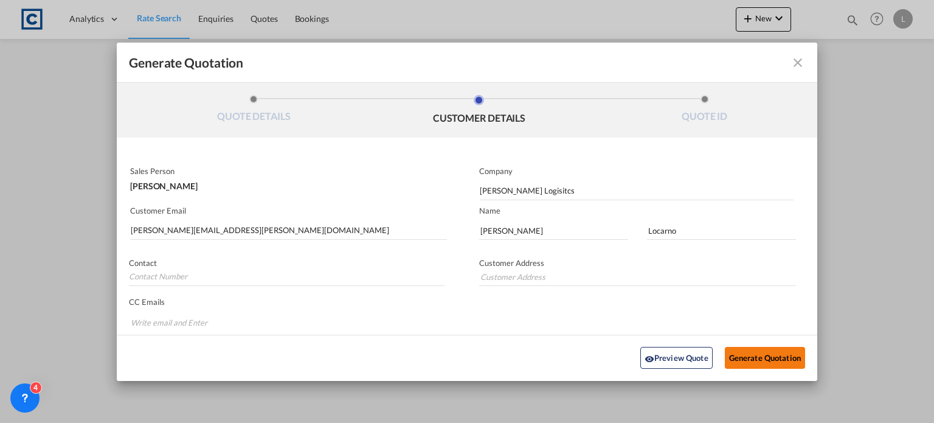
click at [749, 350] on button "Generate Quotation" at bounding box center [765, 358] width 80 height 22
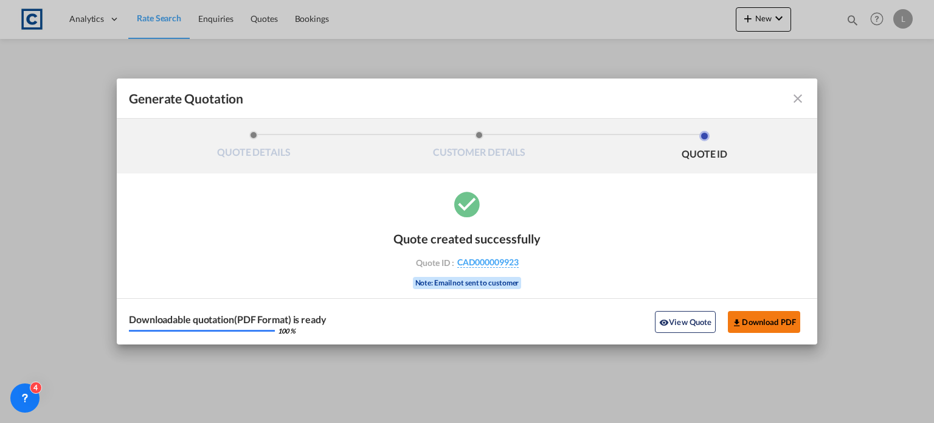
click at [743, 319] on button "Download PDF" at bounding box center [764, 322] width 72 height 22
